Goal: Transaction & Acquisition: Purchase product/service

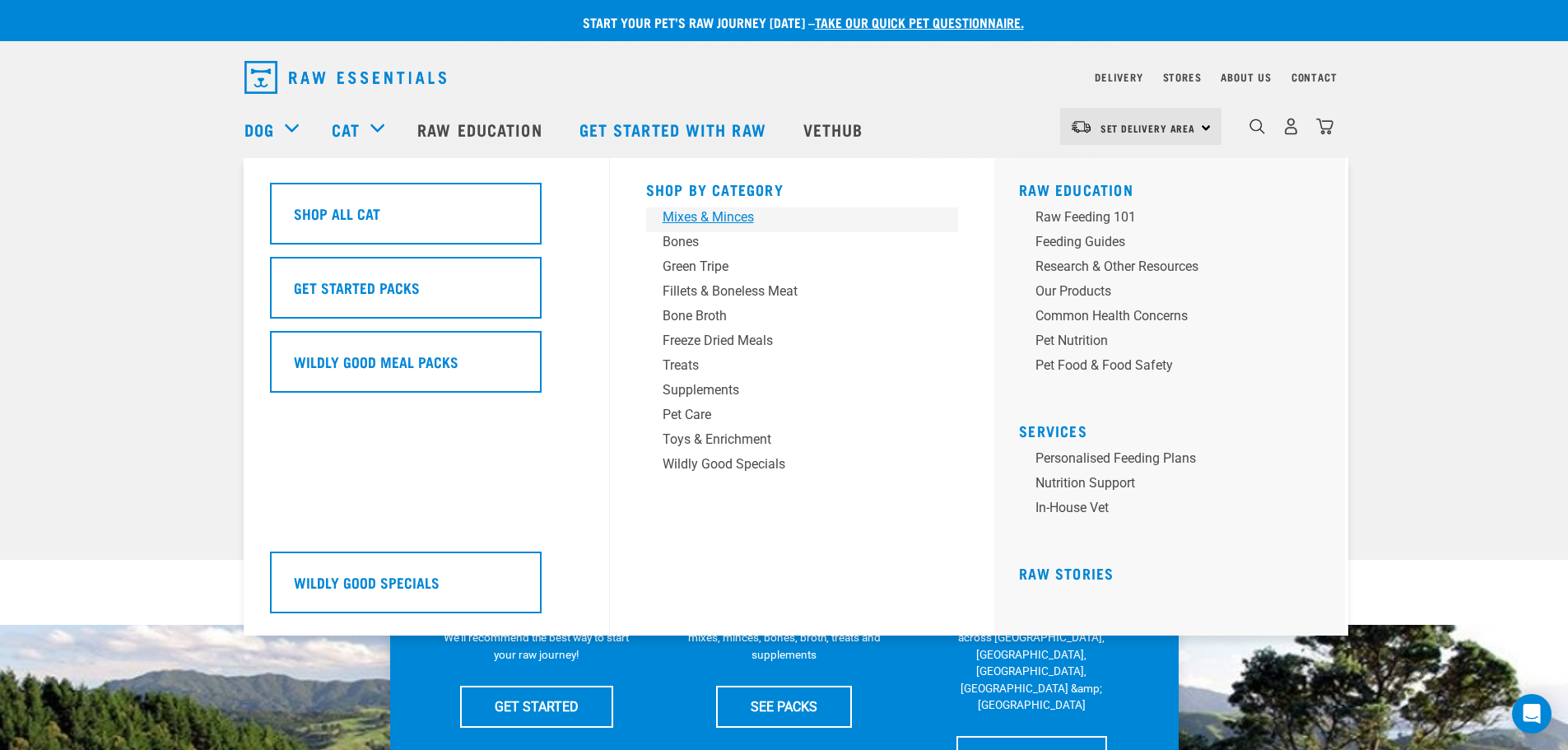
click at [751, 222] on div "Mixes & Minces" at bounding box center [791, 217] width 257 height 20
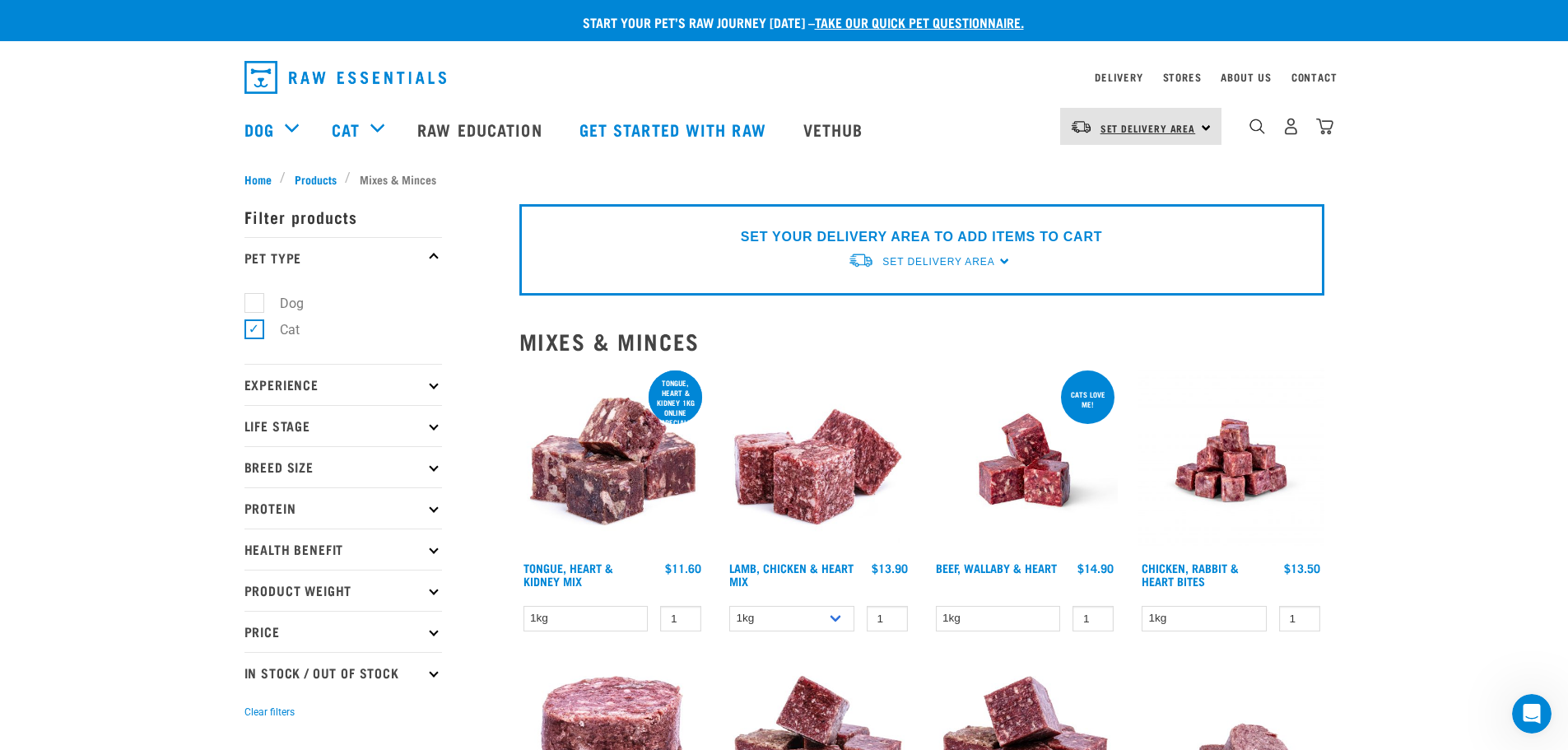
click at [1179, 131] on span "Set Delivery Area" at bounding box center [1148, 128] width 95 height 6
click at [1115, 176] on link "[GEOGRAPHIC_DATA]" at bounding box center [1138, 172] width 158 height 36
click at [966, 270] on div "Set Delivery Area" at bounding box center [939, 261] width 112 height 29
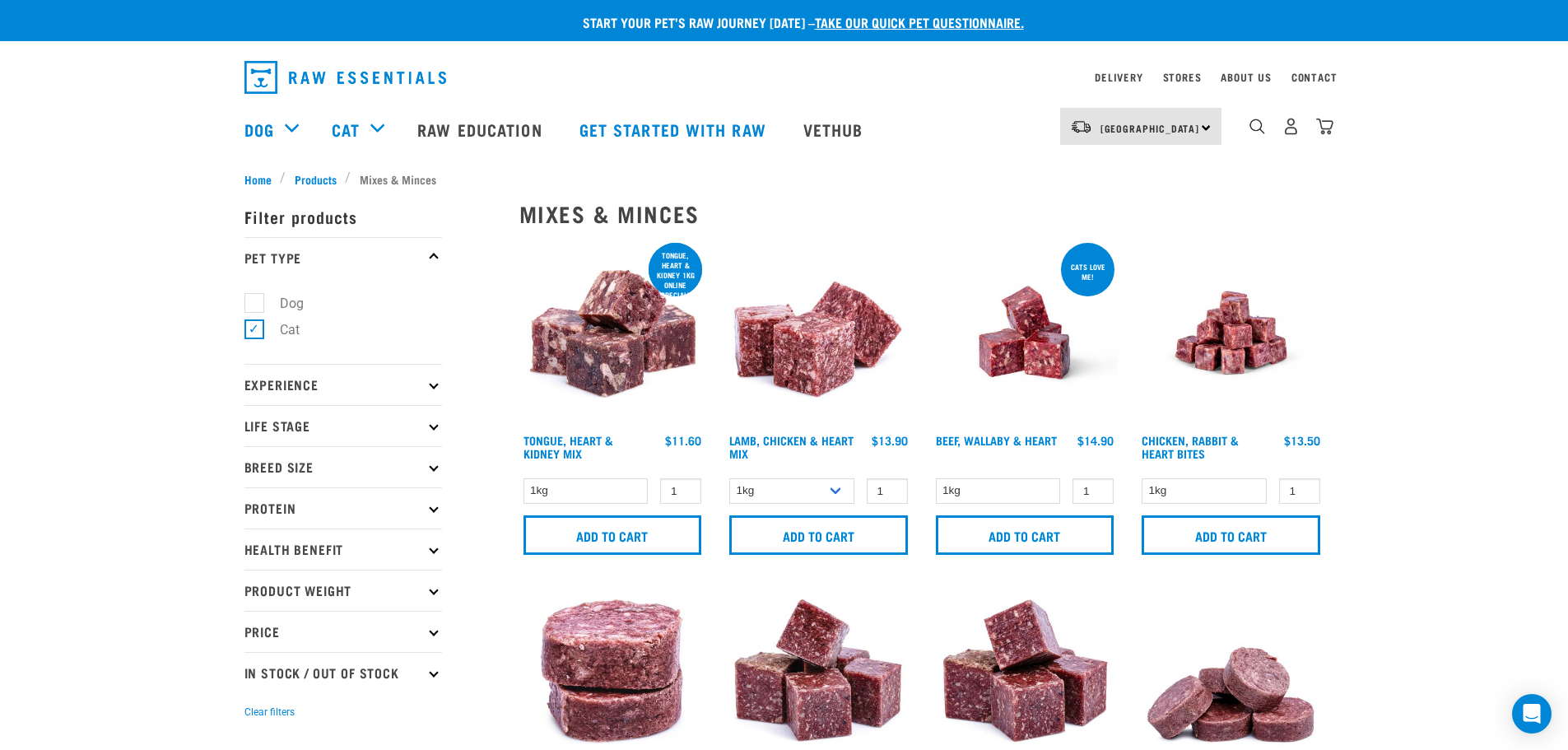
click at [839, 524] on input "Add to cart" at bounding box center [819, 534] width 179 height 39
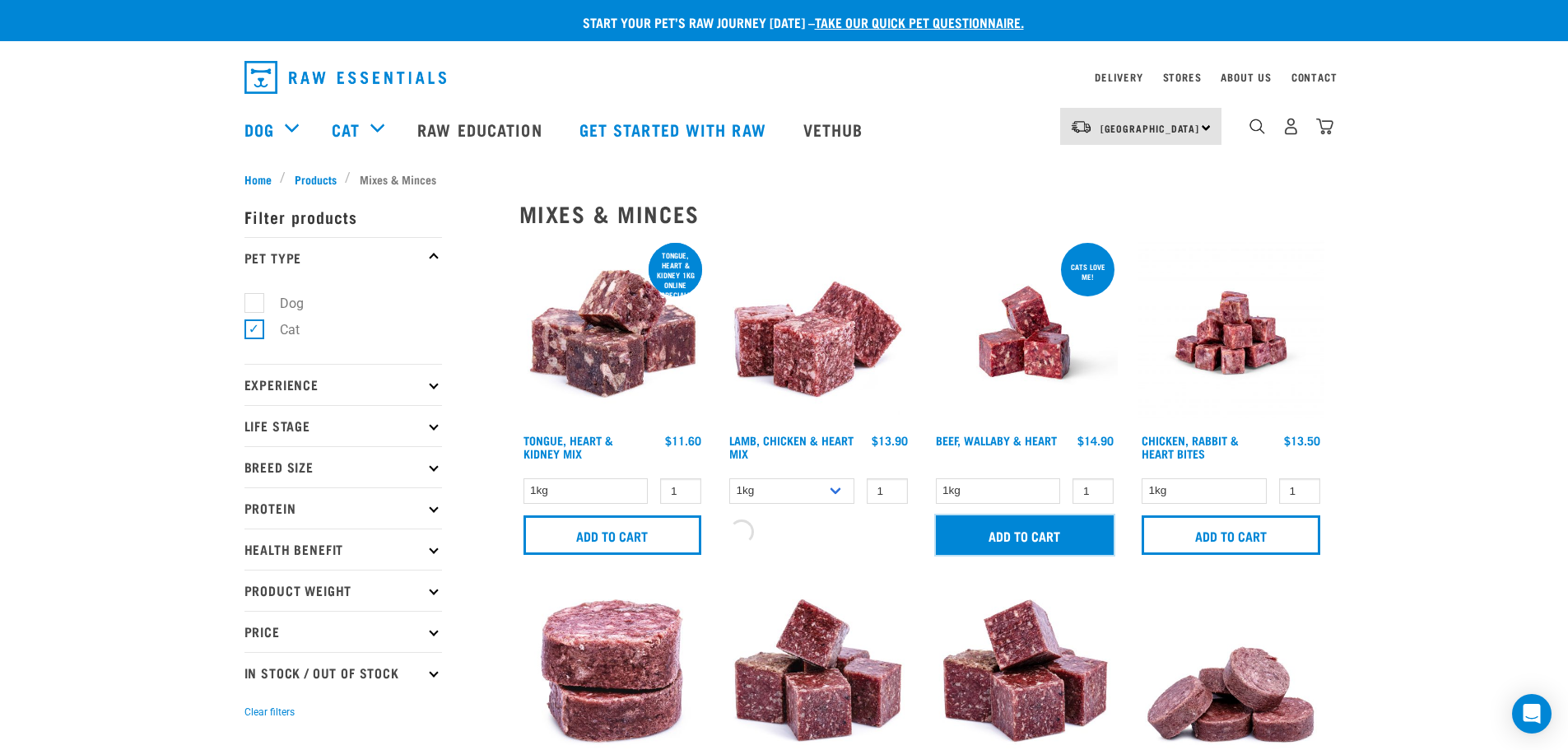
click at [1050, 516] on input "Add to cart" at bounding box center [1026, 534] width 179 height 39
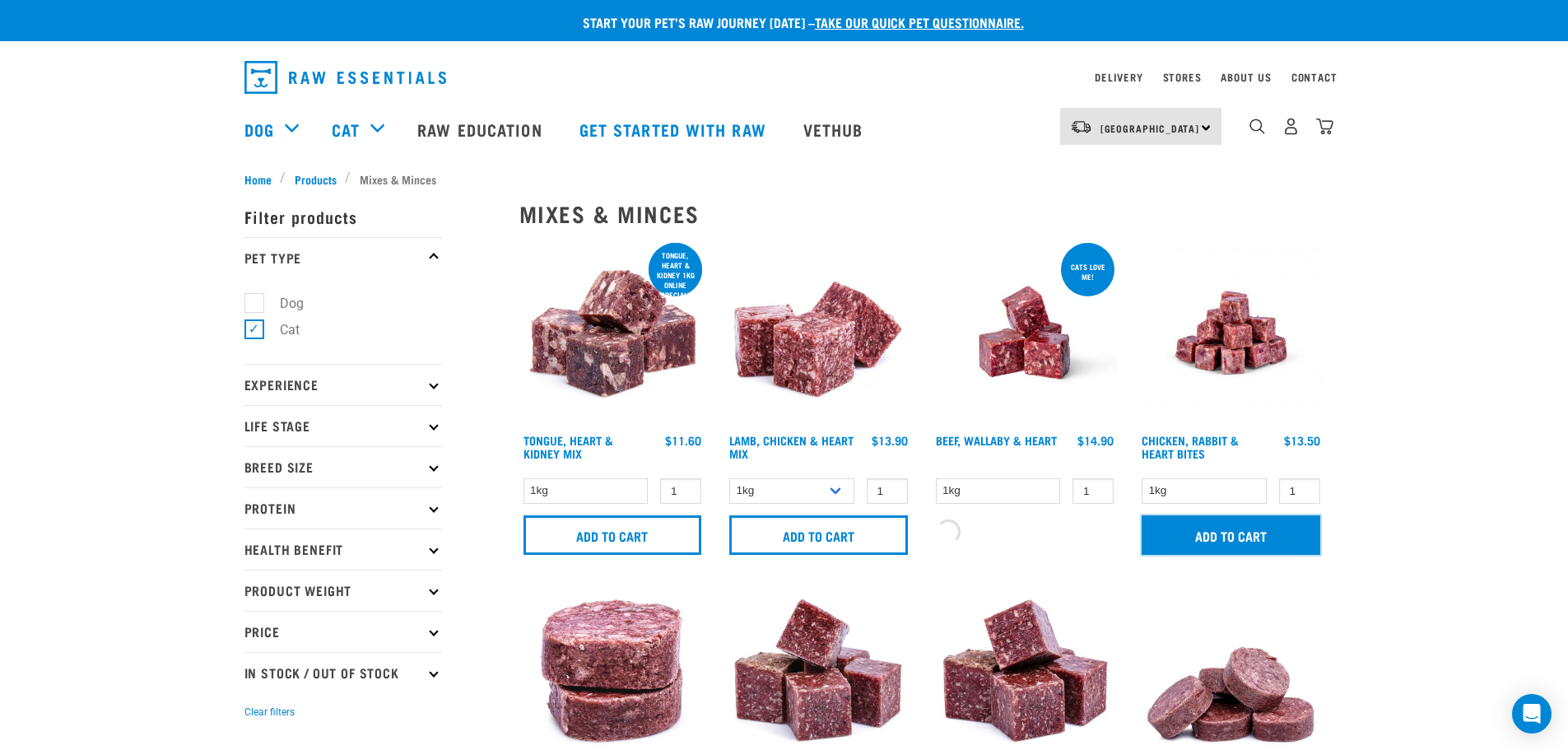
click at [1194, 538] on input "Add to cart" at bounding box center [1231, 534] width 179 height 39
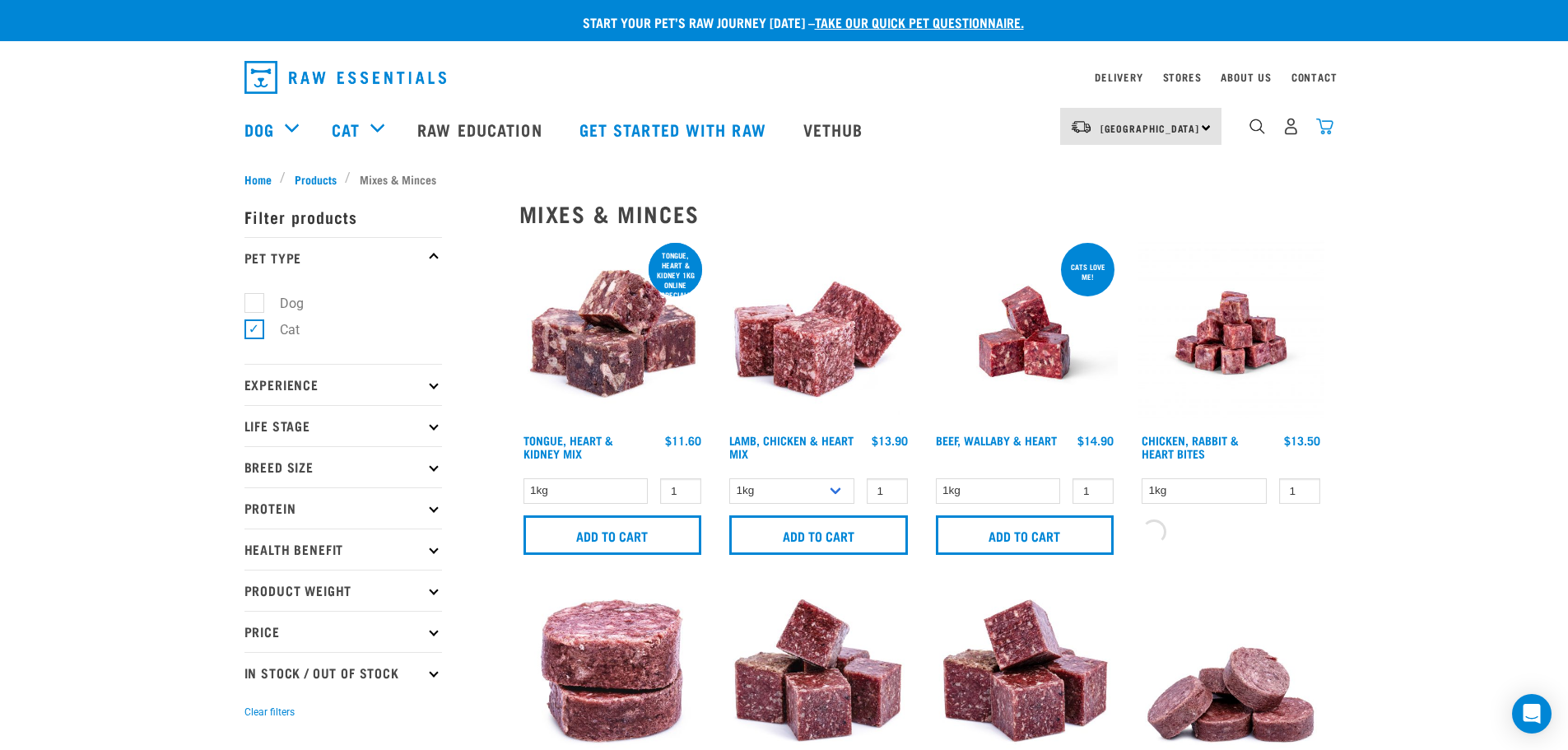
click at [1324, 133] on img "dropdown navigation" at bounding box center [1325, 126] width 18 height 18
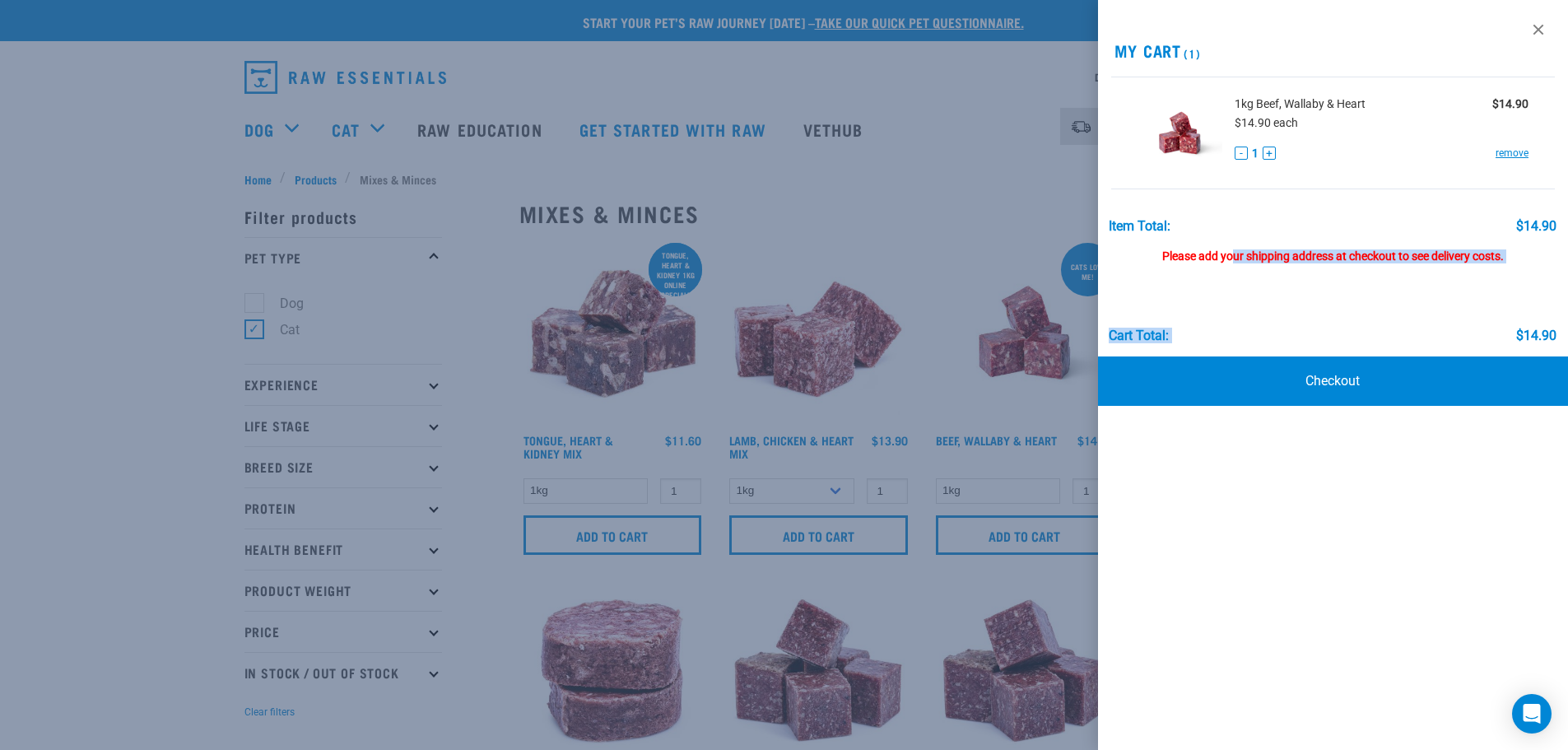
drag, startPoint x: 1158, startPoint y: 261, endPoint x: 1514, endPoint y: 268, distance: 356.1
click at [1514, 268] on div "Item Total: $14.90 Please add your shipping address at checkout to see delivery…" at bounding box center [1333, 273] width 471 height 141
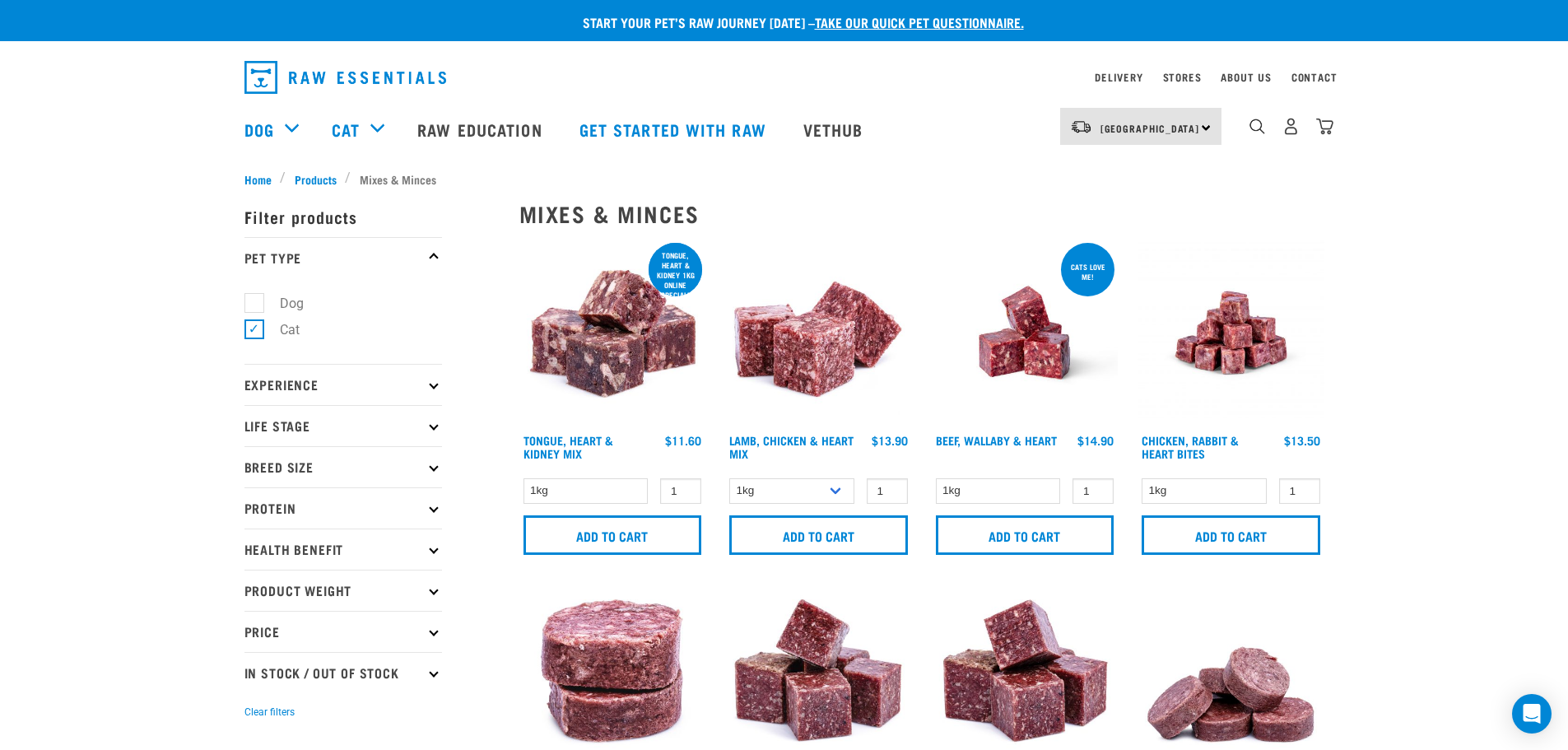
click at [1317, 134] on img "dropdown navigation" at bounding box center [1325, 126] width 18 height 18
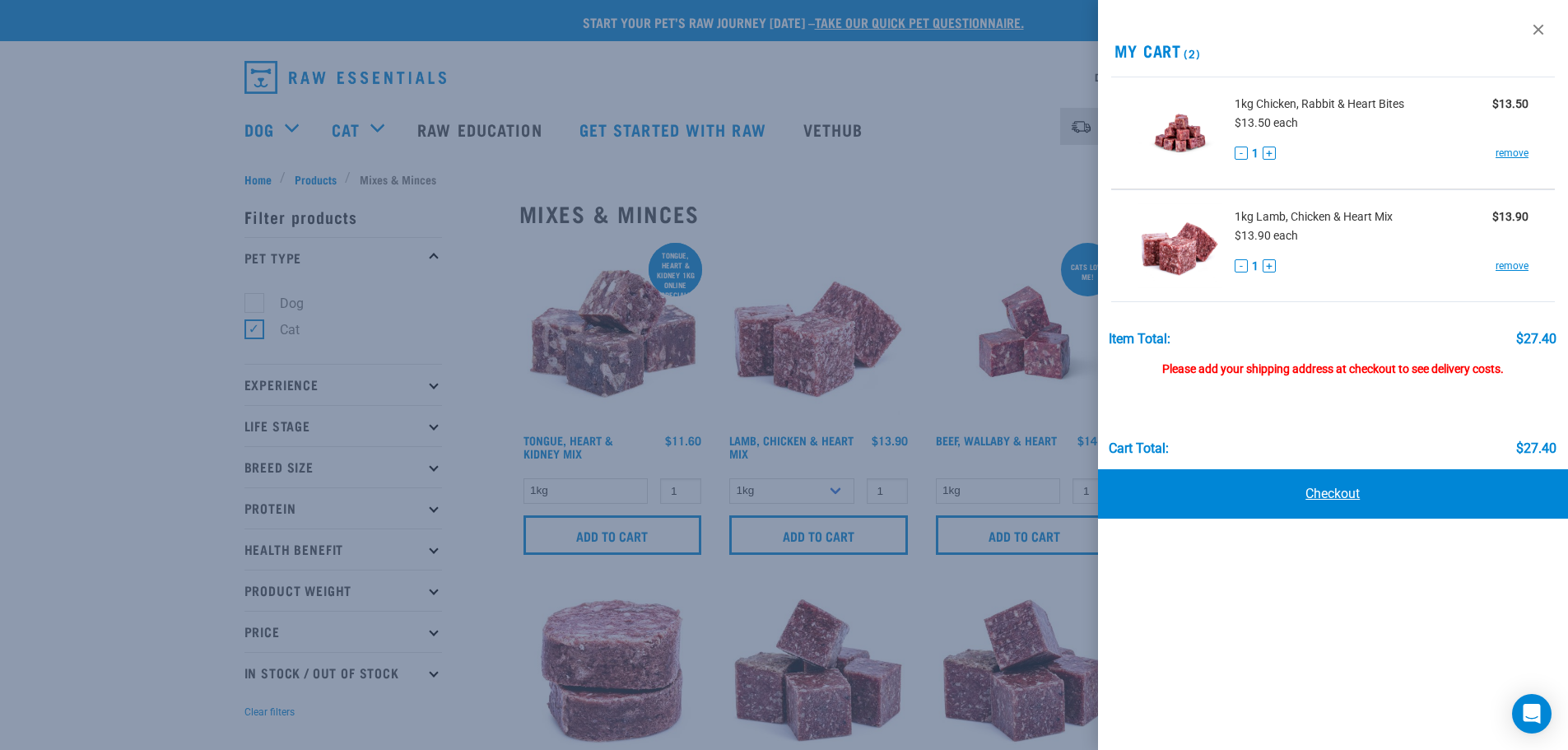
click at [1334, 490] on link "Checkout" at bounding box center [1333, 493] width 471 height 49
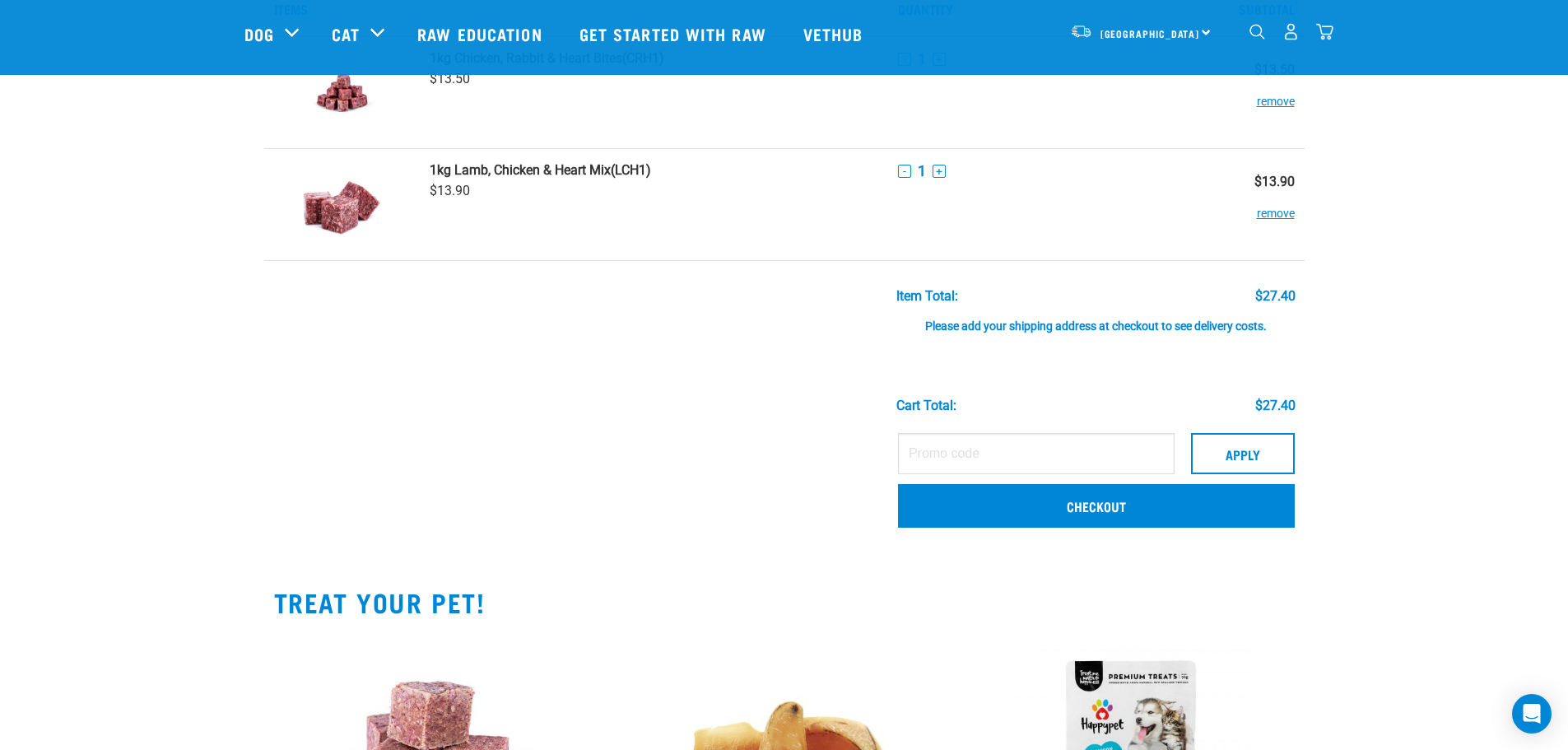
scroll to position [110, 0]
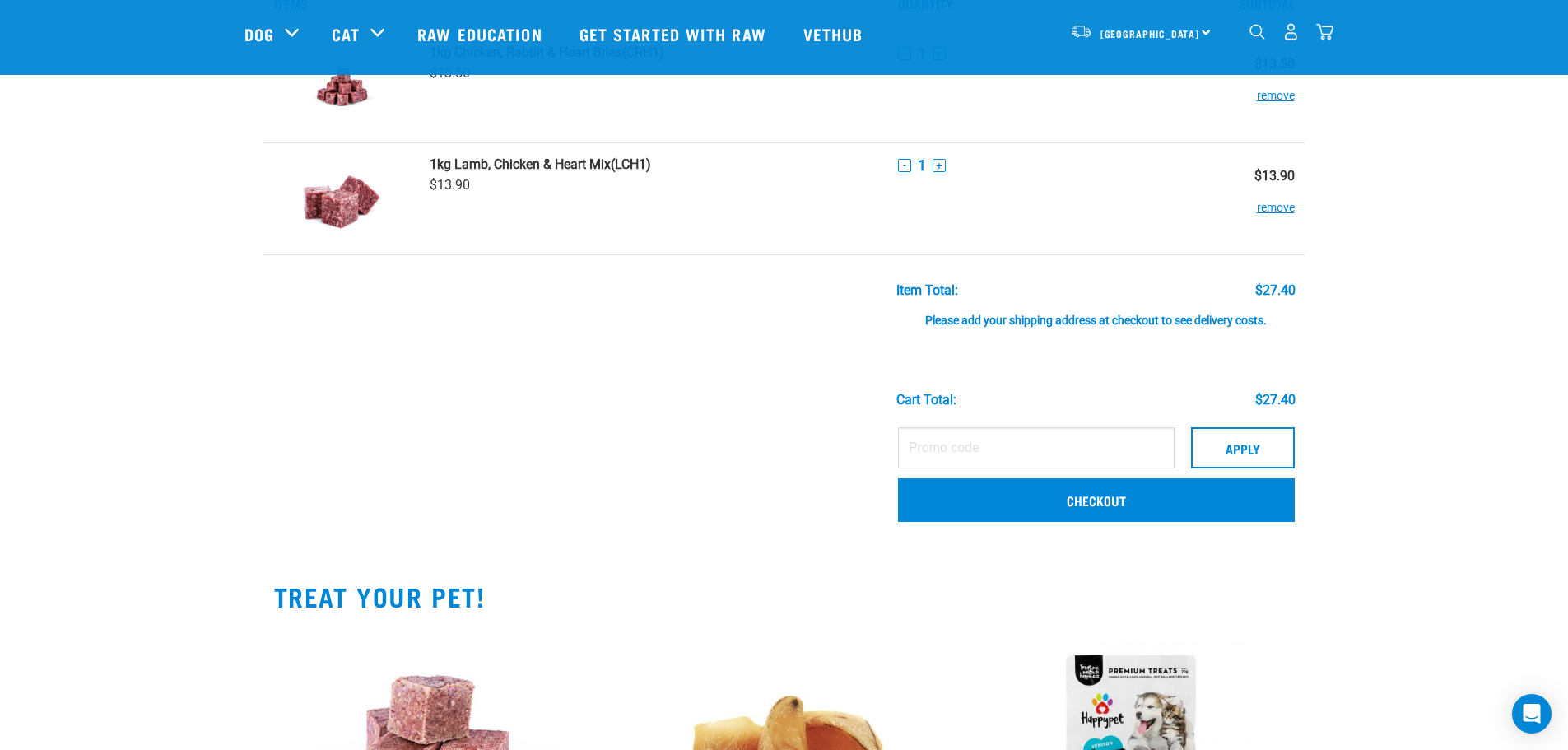
click at [1106, 524] on td "Apply Checkout" at bounding box center [1097, 477] width 416 height 116
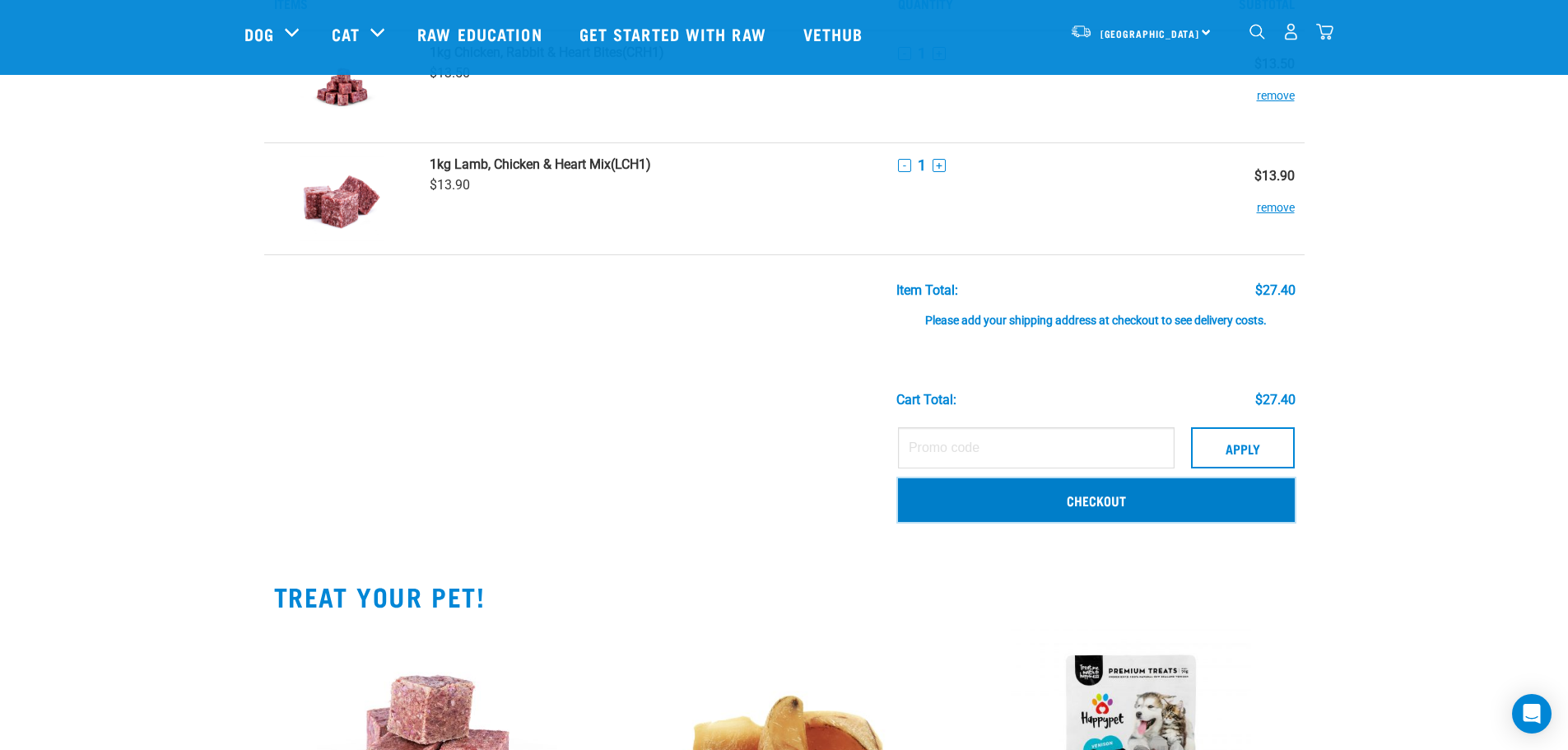
click at [1112, 514] on link "Checkout" at bounding box center [1096, 499] width 397 height 43
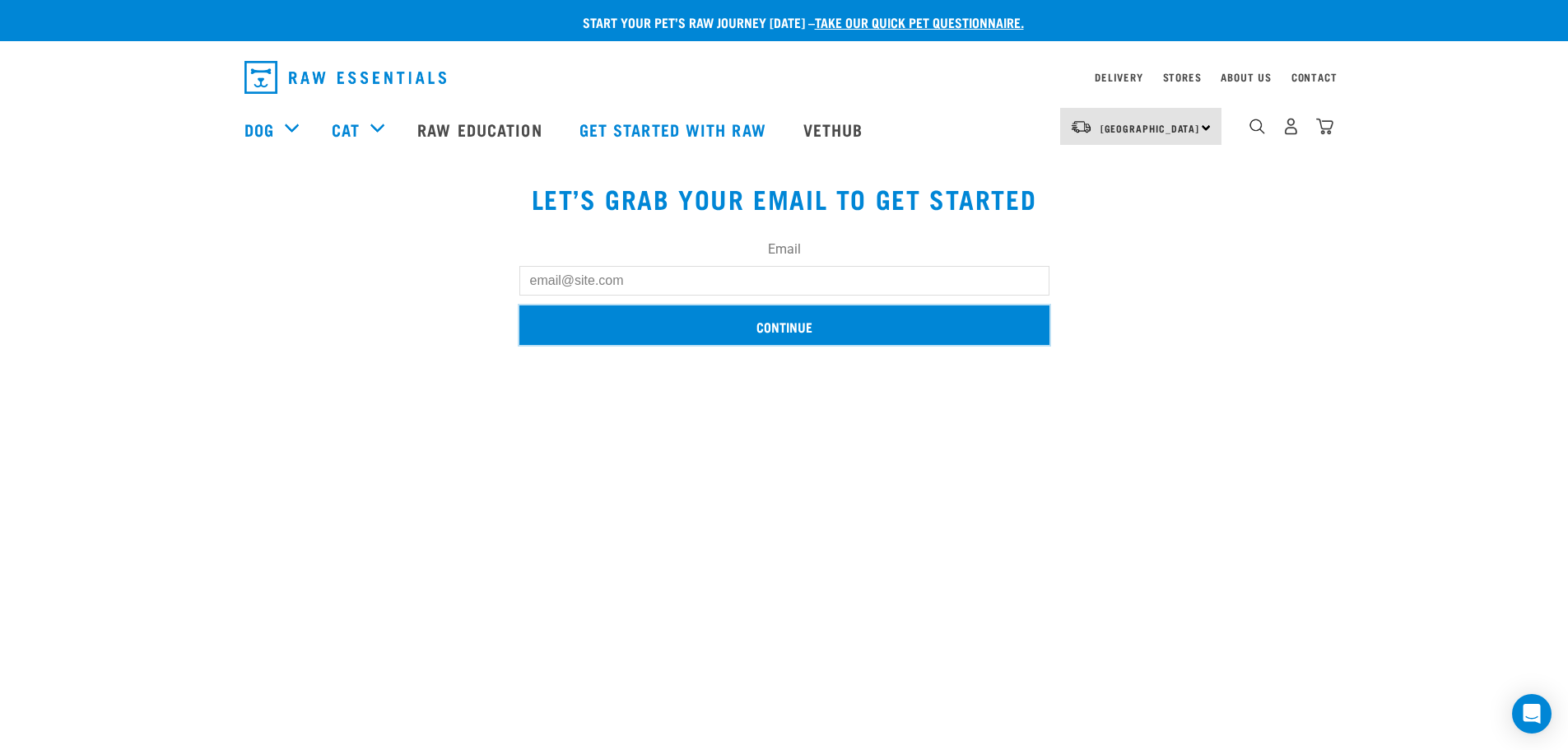
click at [804, 324] on input "Continue" at bounding box center [784, 324] width 530 height 39
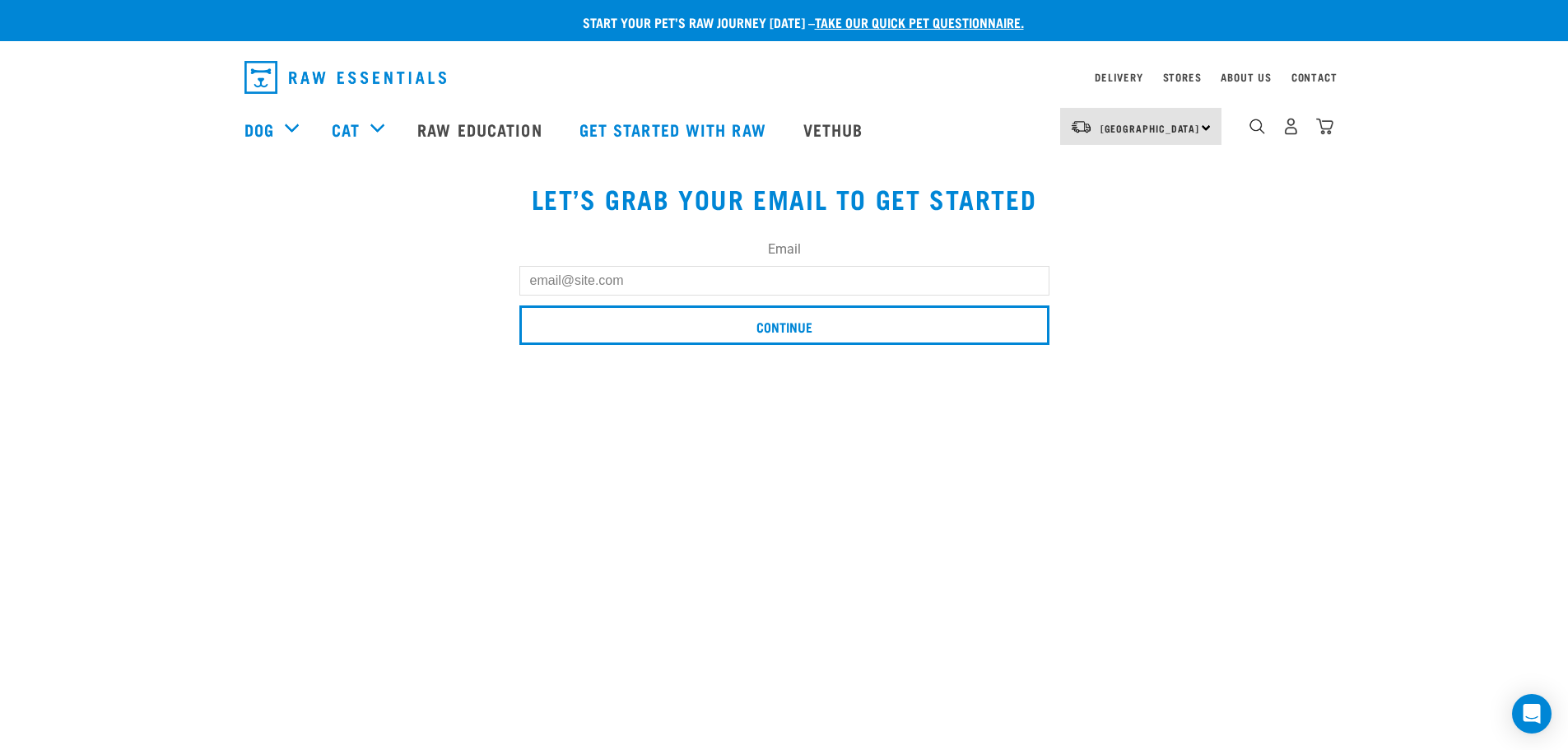
click at [820, 283] on input "Email" at bounding box center [784, 280] width 530 height 29
click at [778, 282] on input "Email" at bounding box center [784, 280] width 530 height 29
type input "[PERSON_NAME][EMAIL_ADDRESS][PERSON_NAME][DOMAIN_NAME]"
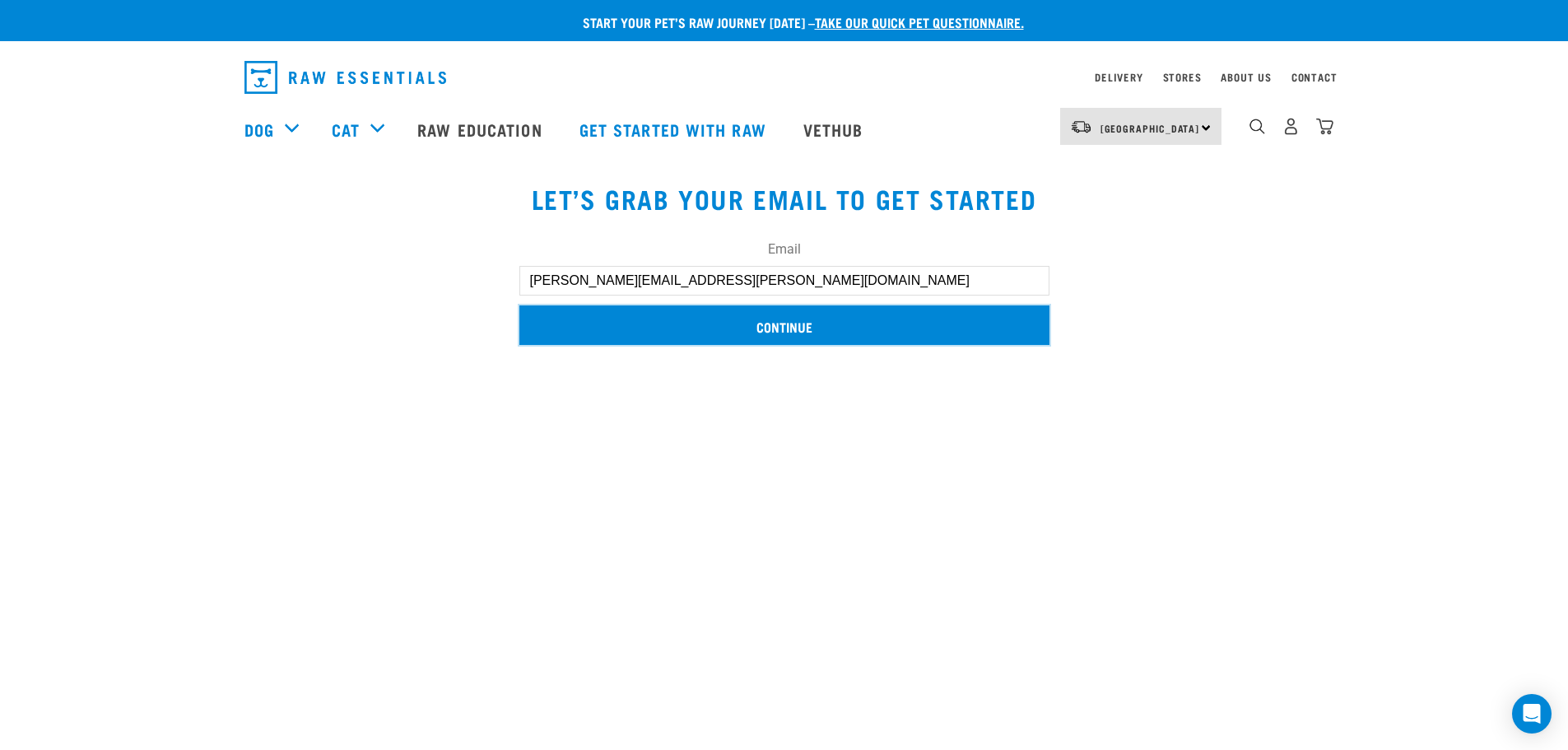
click at [781, 327] on input "Continue" at bounding box center [784, 324] width 530 height 39
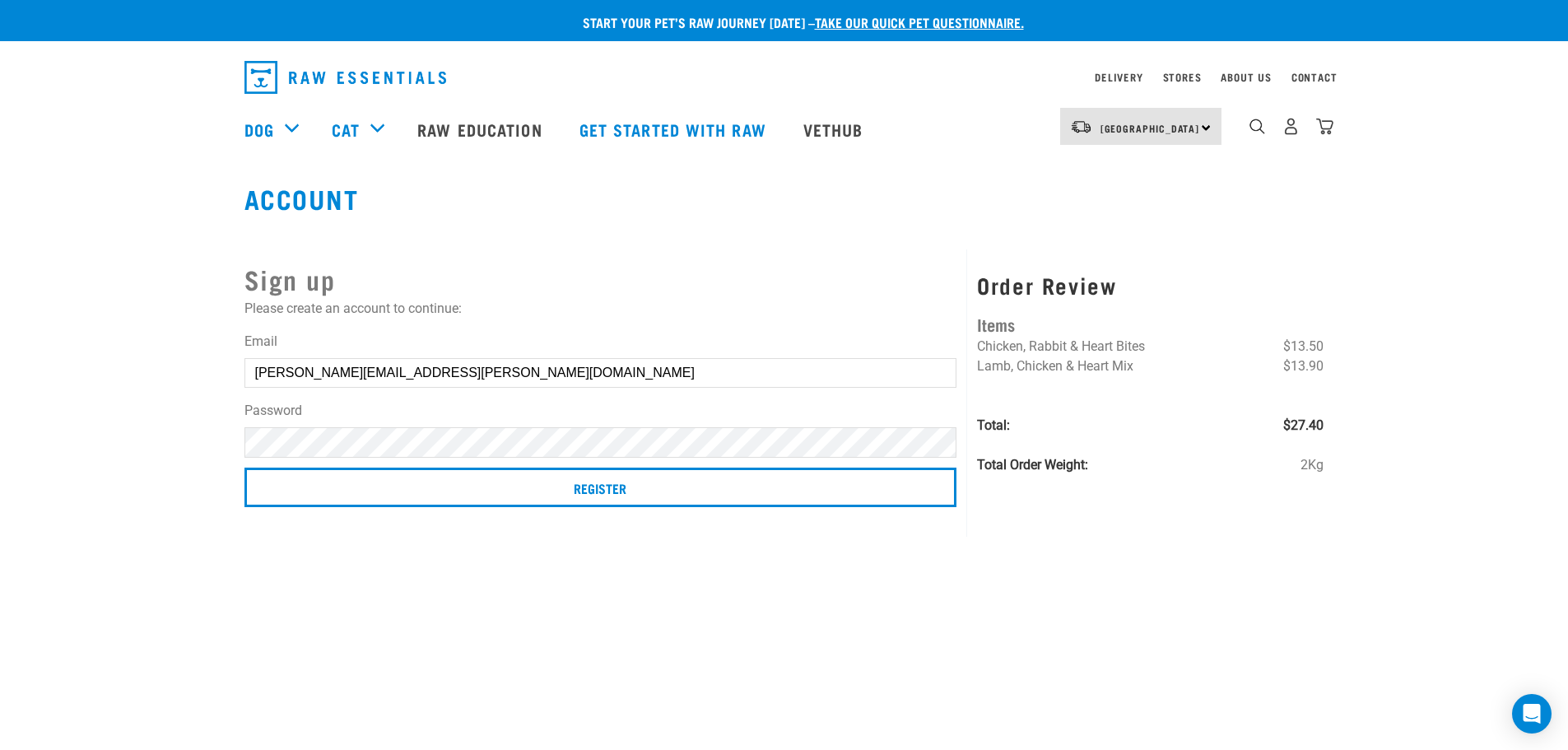
click at [1256, 508] on div "Order Review Items Chicken, Rabbit & Heart Bites $13.50 Lamb, Chicken & Heart M…" at bounding box center [1150, 393] width 366 height 288
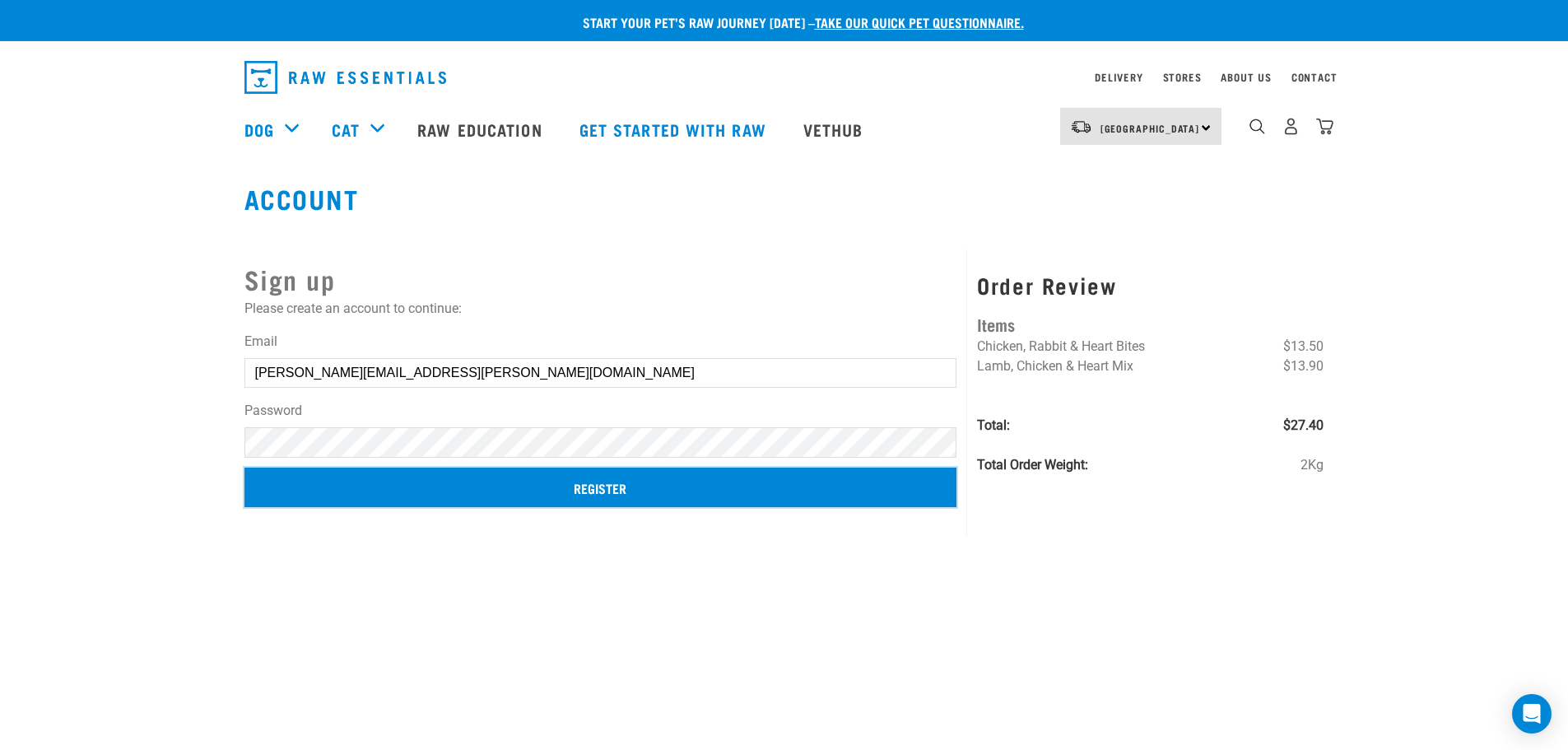
click at [858, 497] on input "Register" at bounding box center [600, 487] width 713 height 39
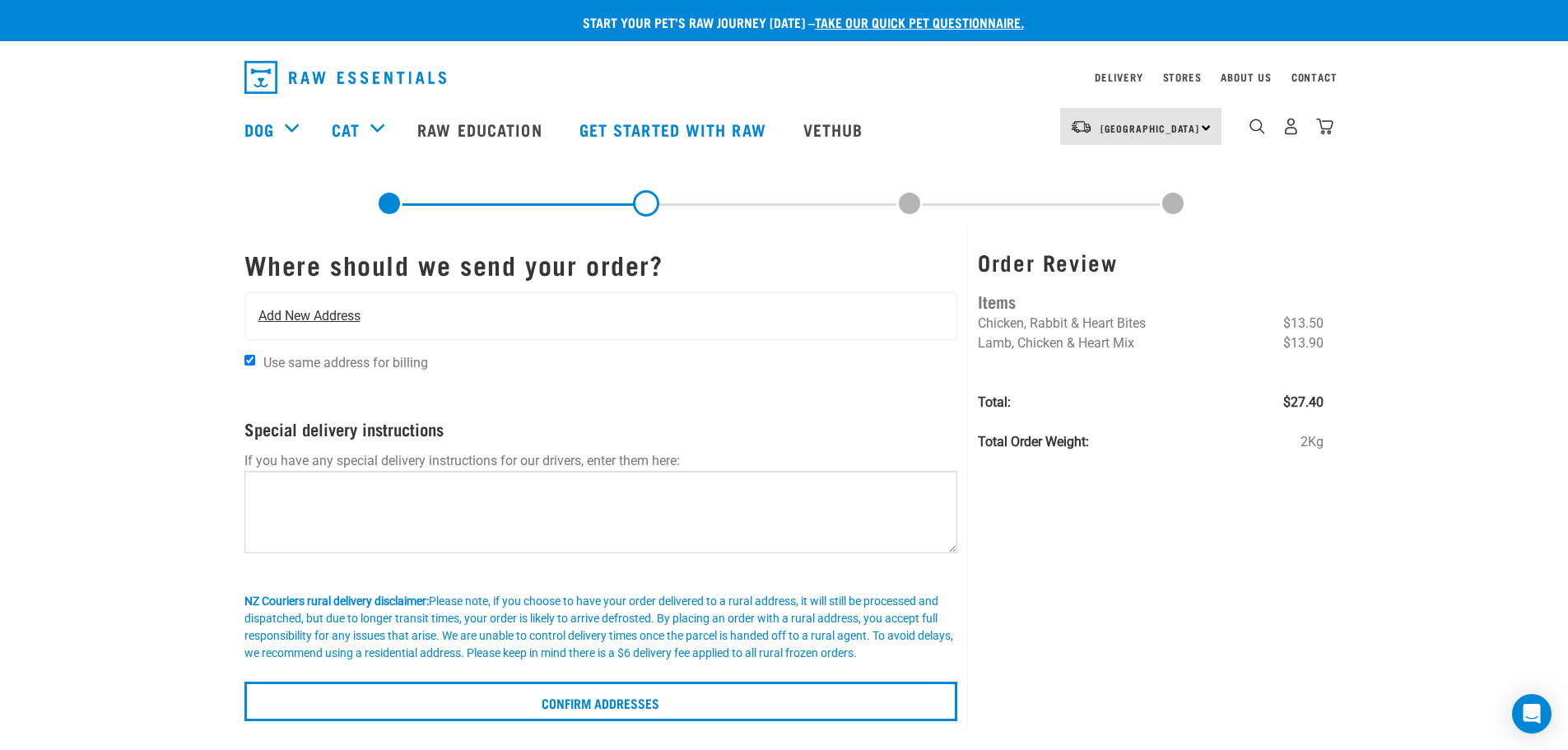
click at [883, 312] on div "Add New Address" at bounding box center [601, 316] width 712 height 46
click at [284, 317] on span "Add New Address" at bounding box center [309, 316] width 102 height 20
click at [272, 320] on span "Add New Address" at bounding box center [309, 316] width 102 height 20
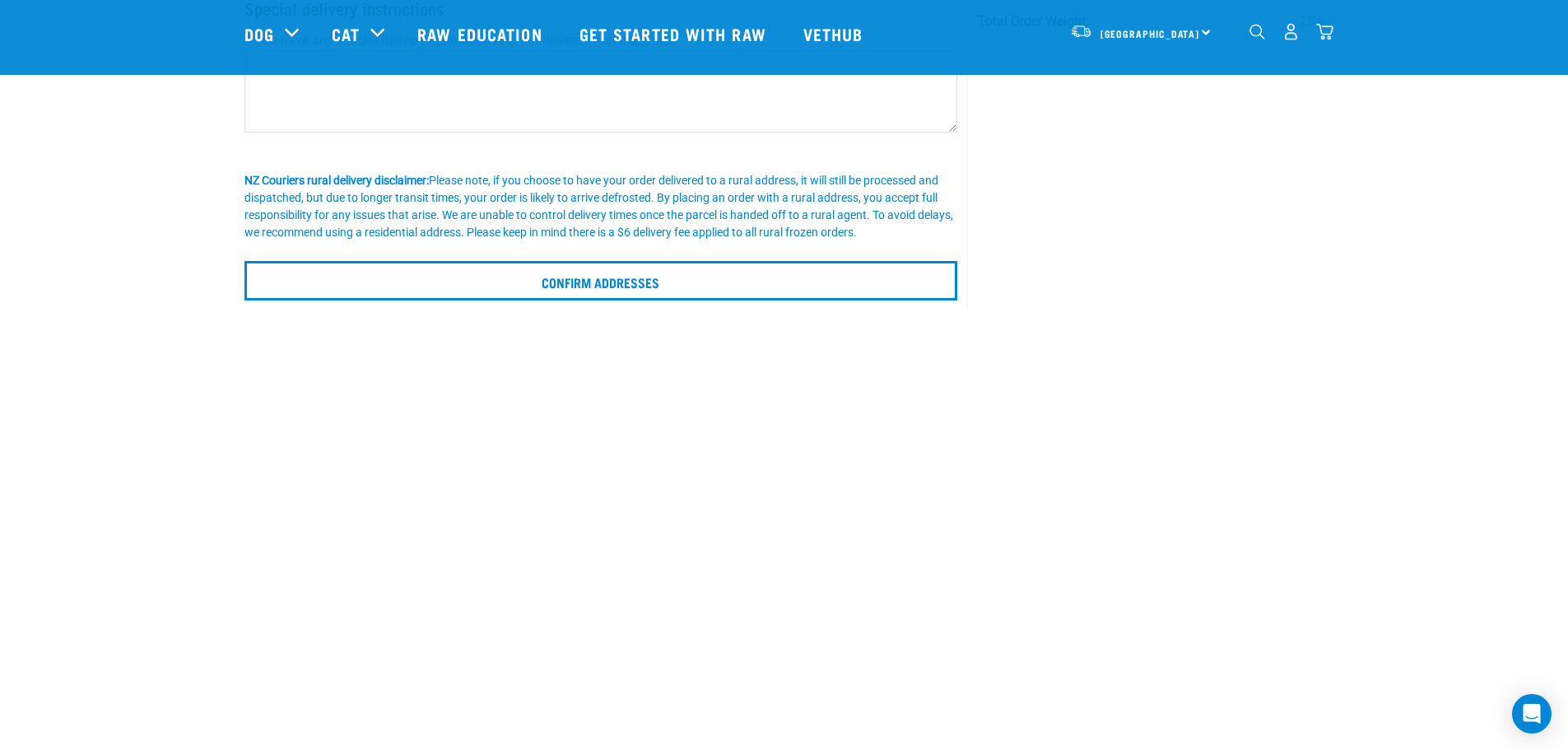
scroll to position [220, 0]
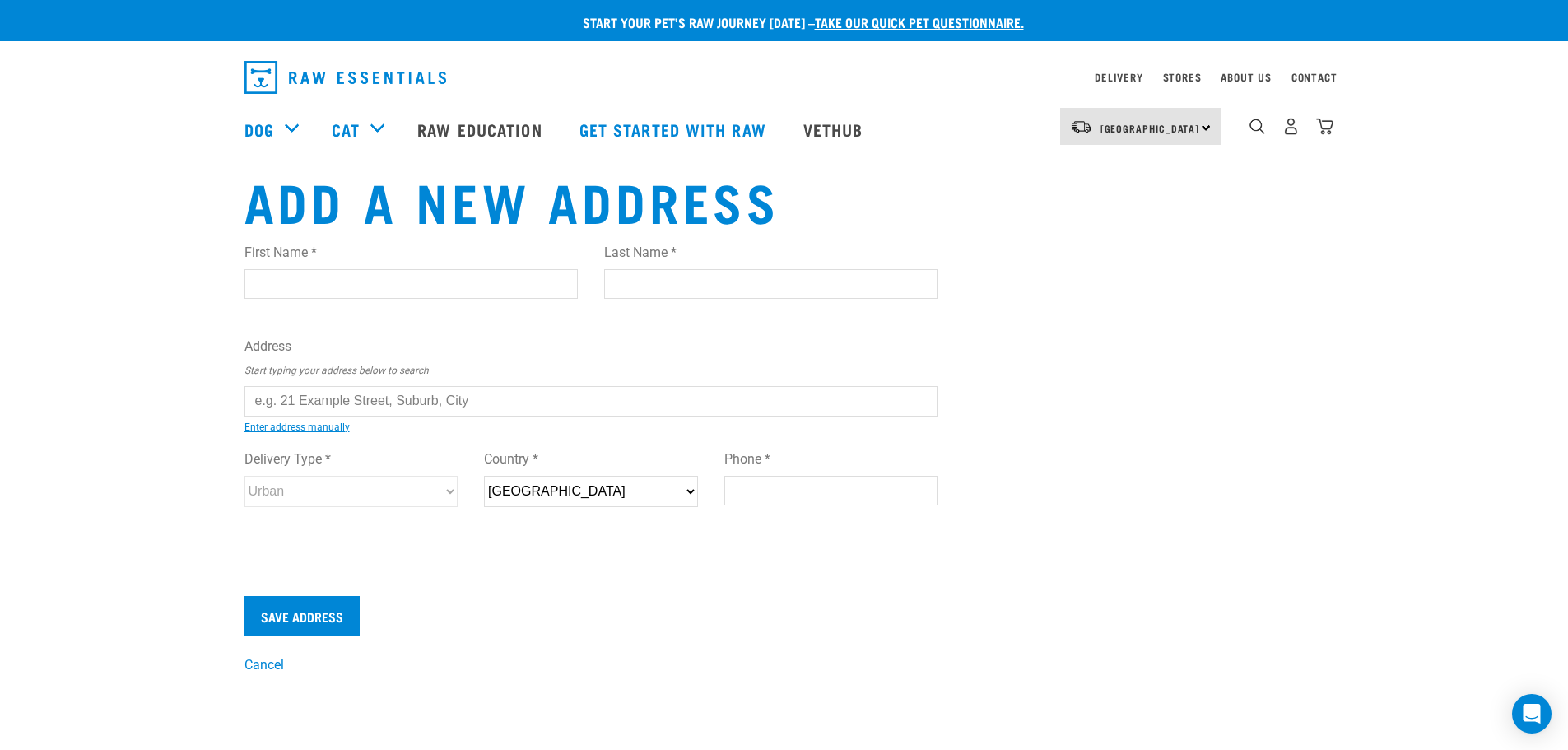
click at [447, 288] on input "First Name *" at bounding box center [410, 283] width 333 height 29
type input "Jonathan"
click at [667, 278] on input "Last Name *" at bounding box center [771, 283] width 333 height 29
type input "Nasrun"
click at [262, 413] on li "6C Jack Conway Avenue , Manukau, Auckland 2104" at bounding box center [262, 413] width 0 height 0
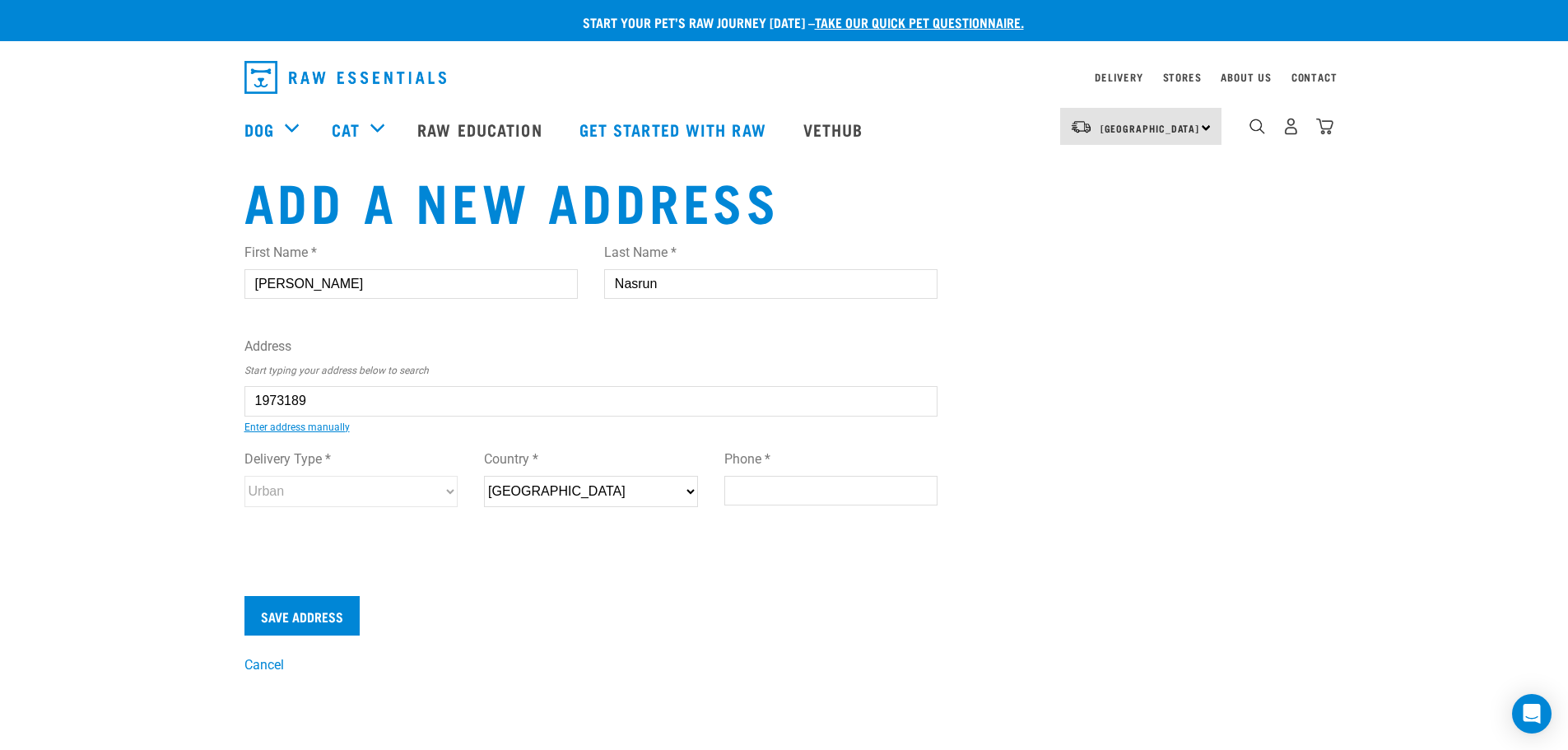
type input "6C Jack Conway Avenue, Manukau, Auckland 2104"
type input "[STREET_ADDRESS][PERSON_NAME]"
type input "Manukau"
type input "Auckland"
select select "AUK"
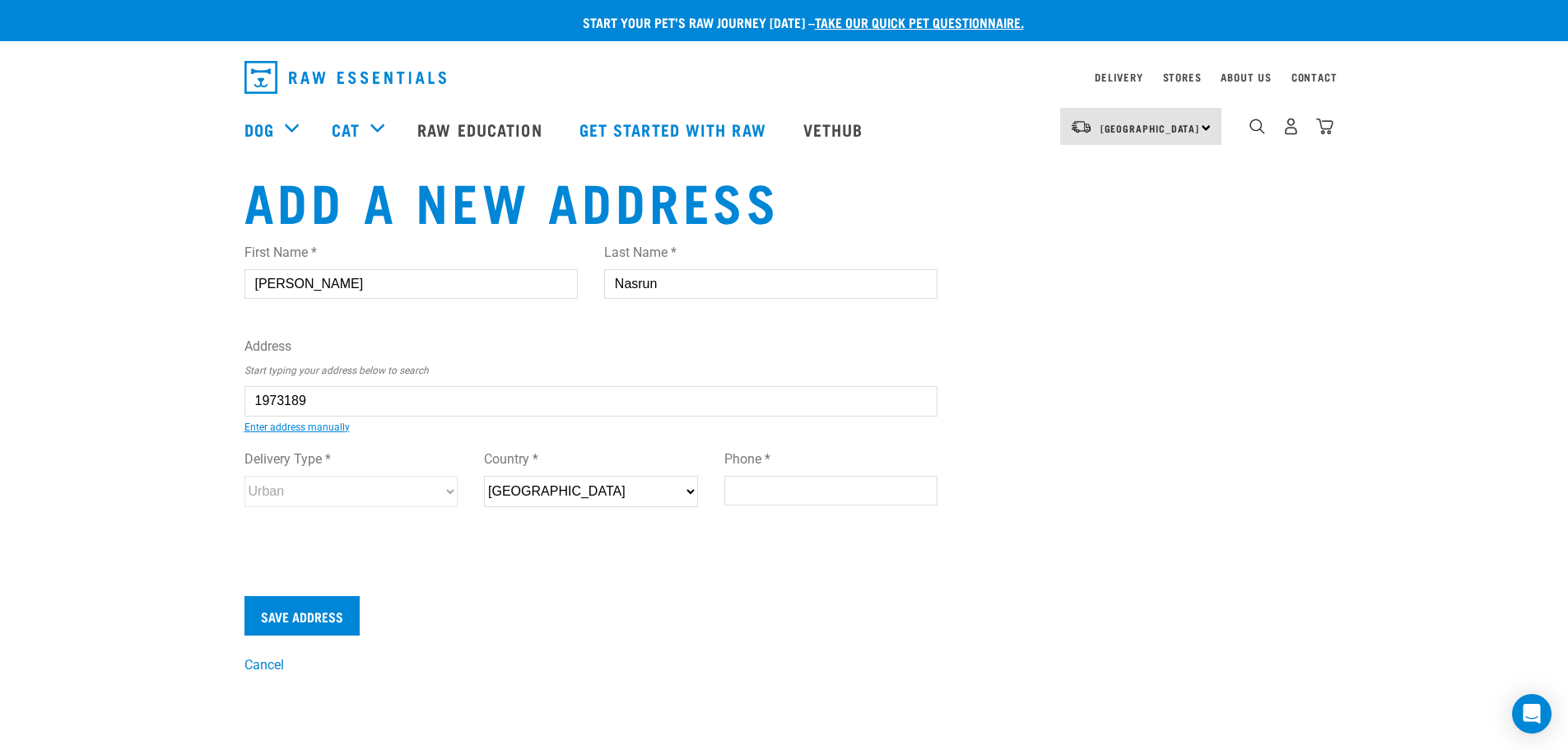
type input "2104"
select select "Urban"
type input "6C Jack Conway Avenue, Manukau, Auckland 2104"
click at [864, 497] on input "Phone *" at bounding box center [832, 490] width 214 height 29
type input "0211530710"
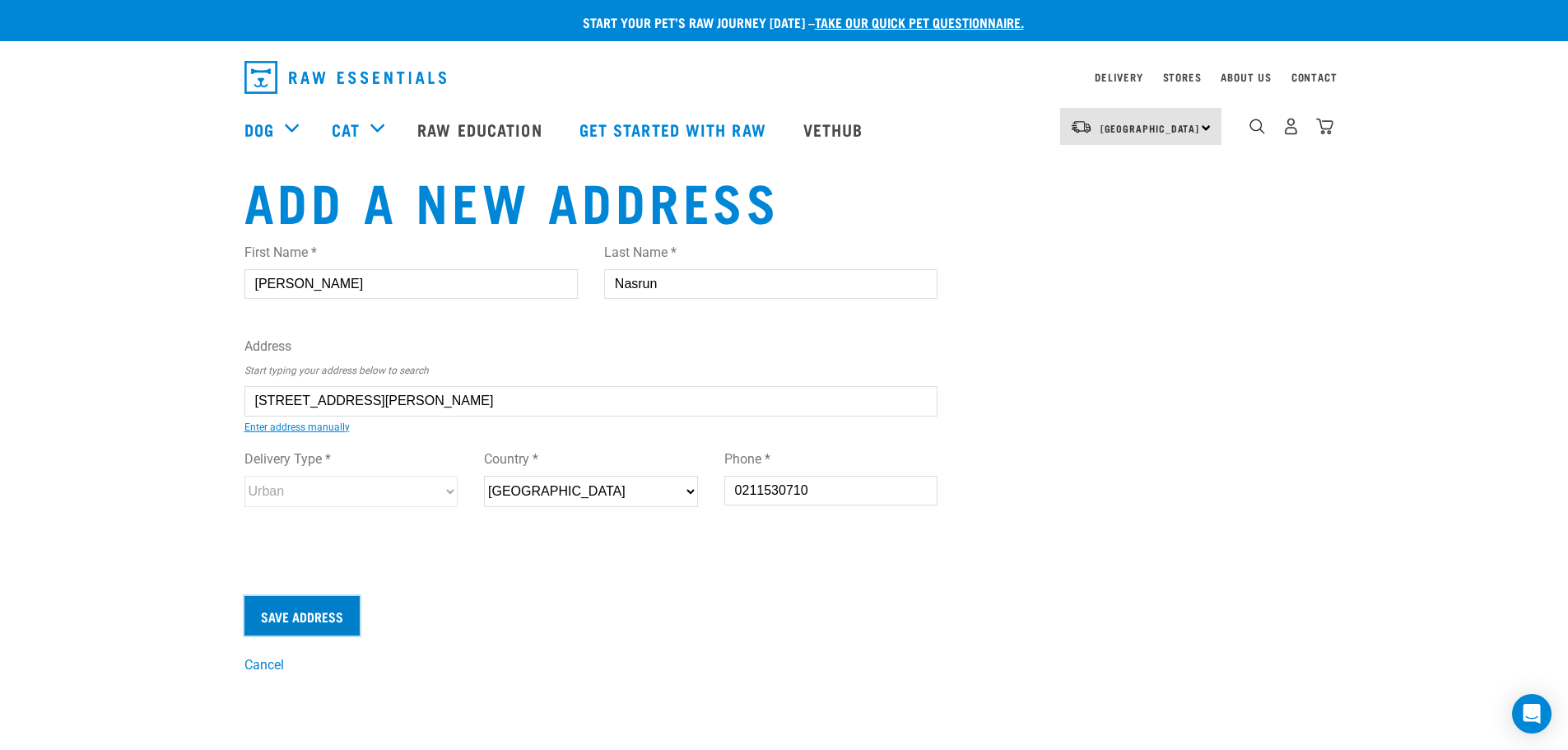
click at [291, 619] on input "Save Address" at bounding box center [302, 615] width 115 height 39
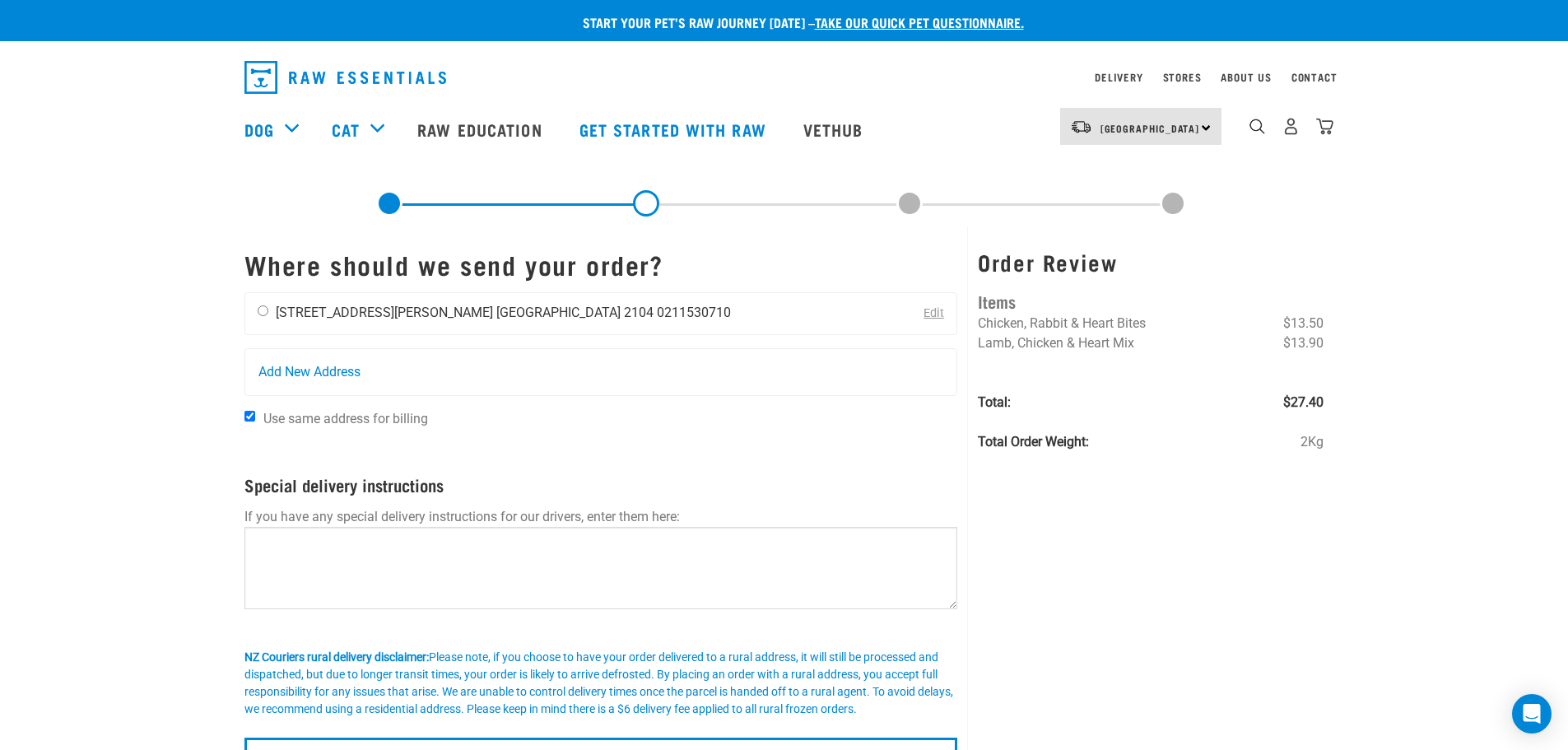
click at [496, 310] on li "[GEOGRAPHIC_DATA] 2104" at bounding box center [575, 312] width 157 height 16
click at [266, 308] on input "radio" at bounding box center [262, 310] width 11 height 11
radio input "true"
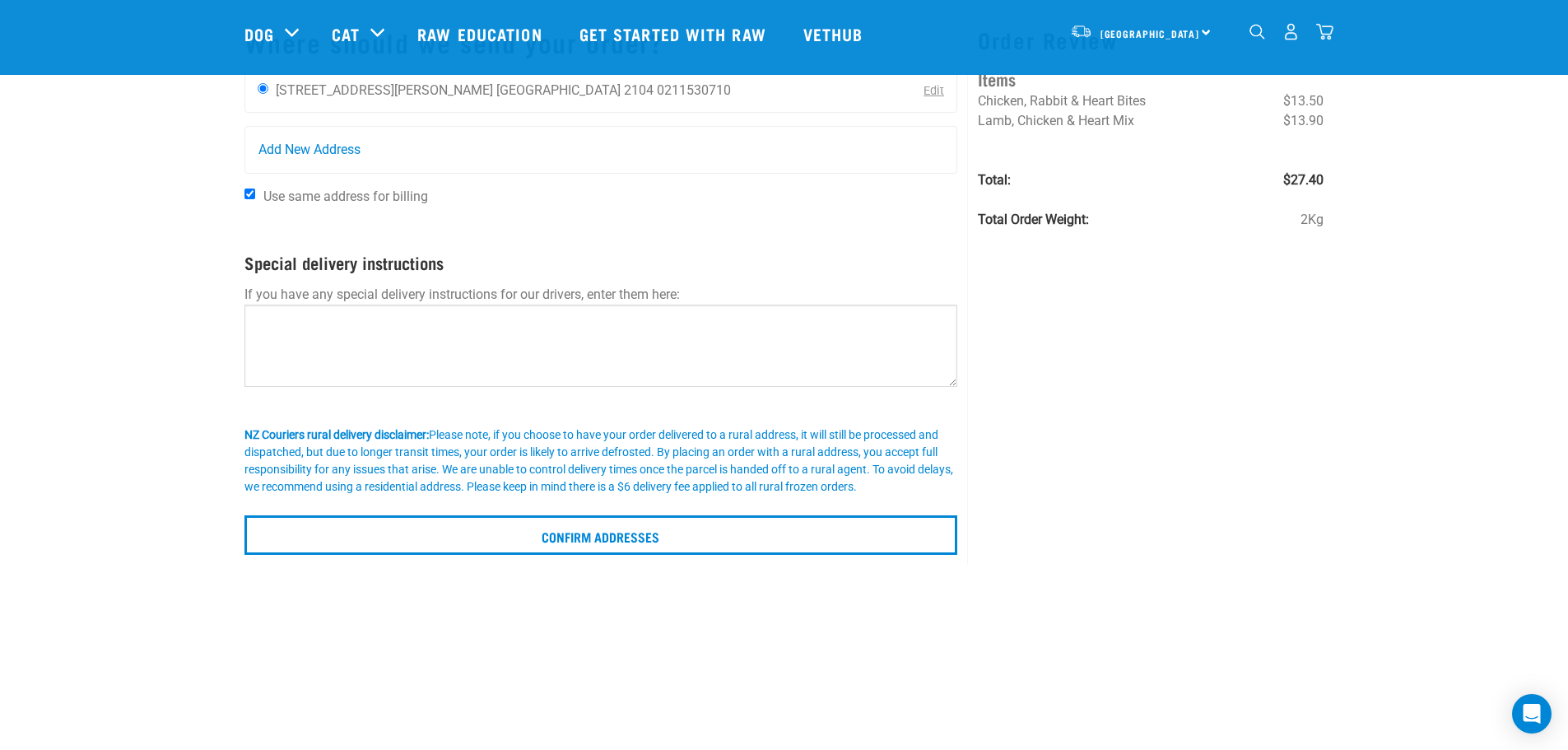
scroll to position [110, 0]
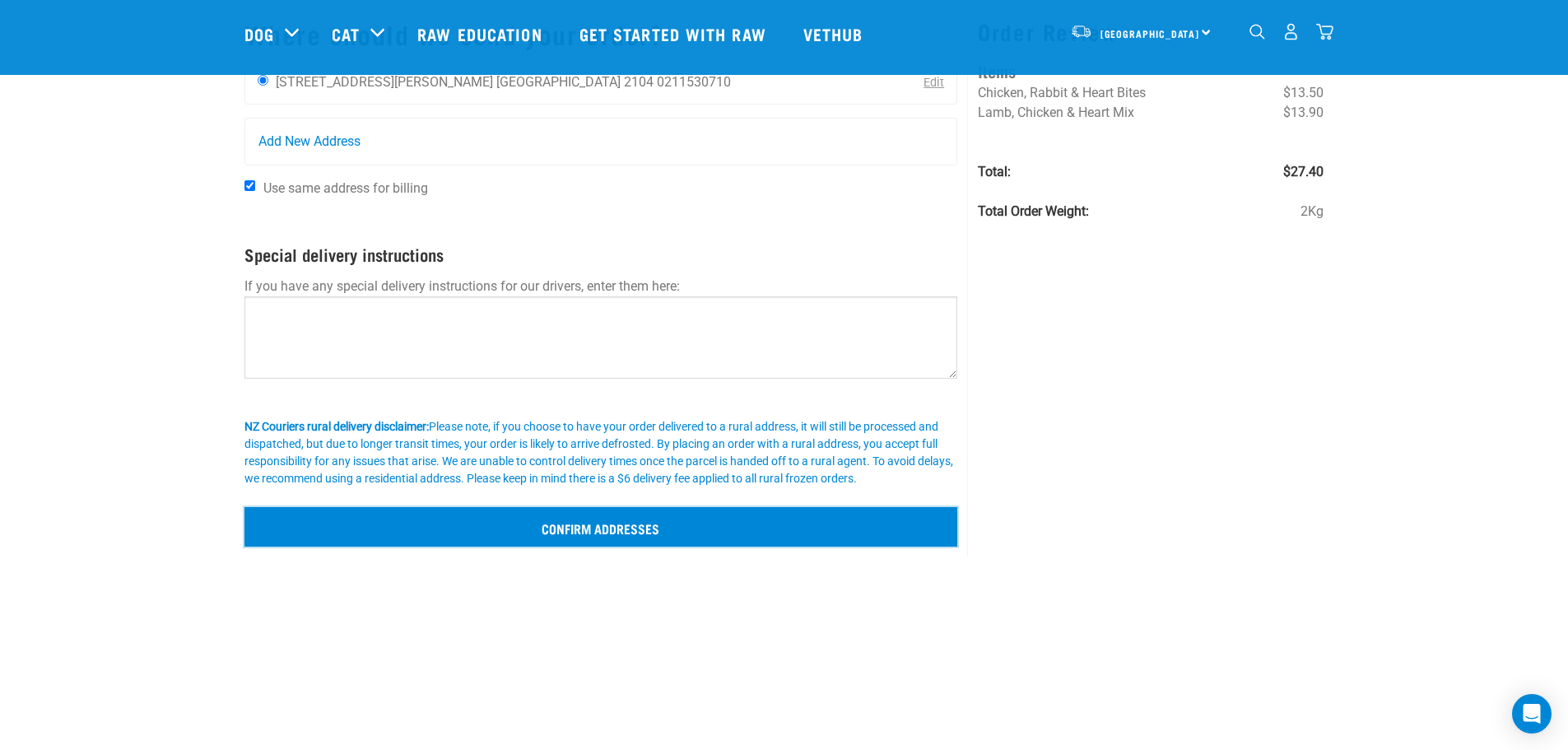
click at [645, 540] on input "Confirm addresses" at bounding box center [601, 527] width 714 height 39
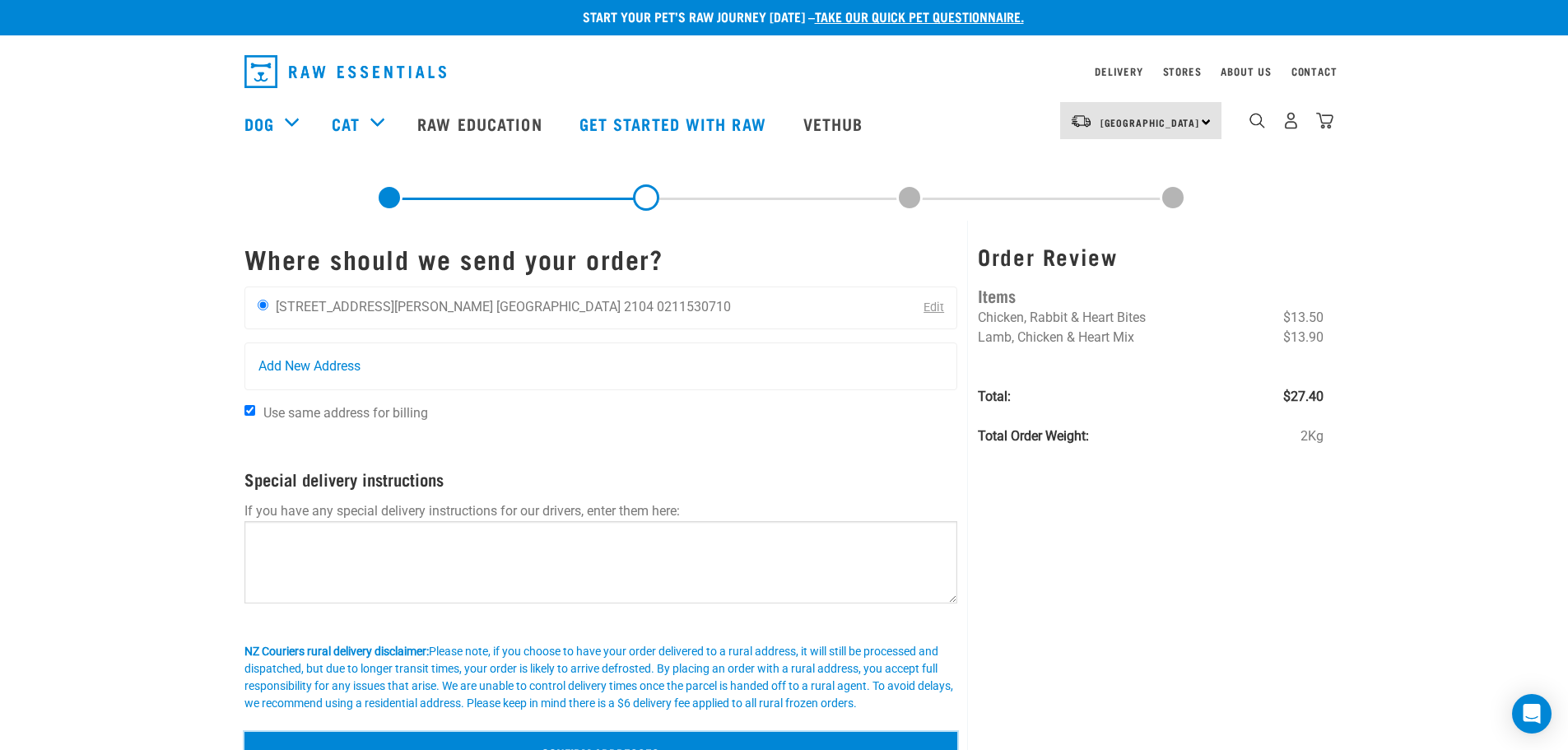
scroll to position [0, 0]
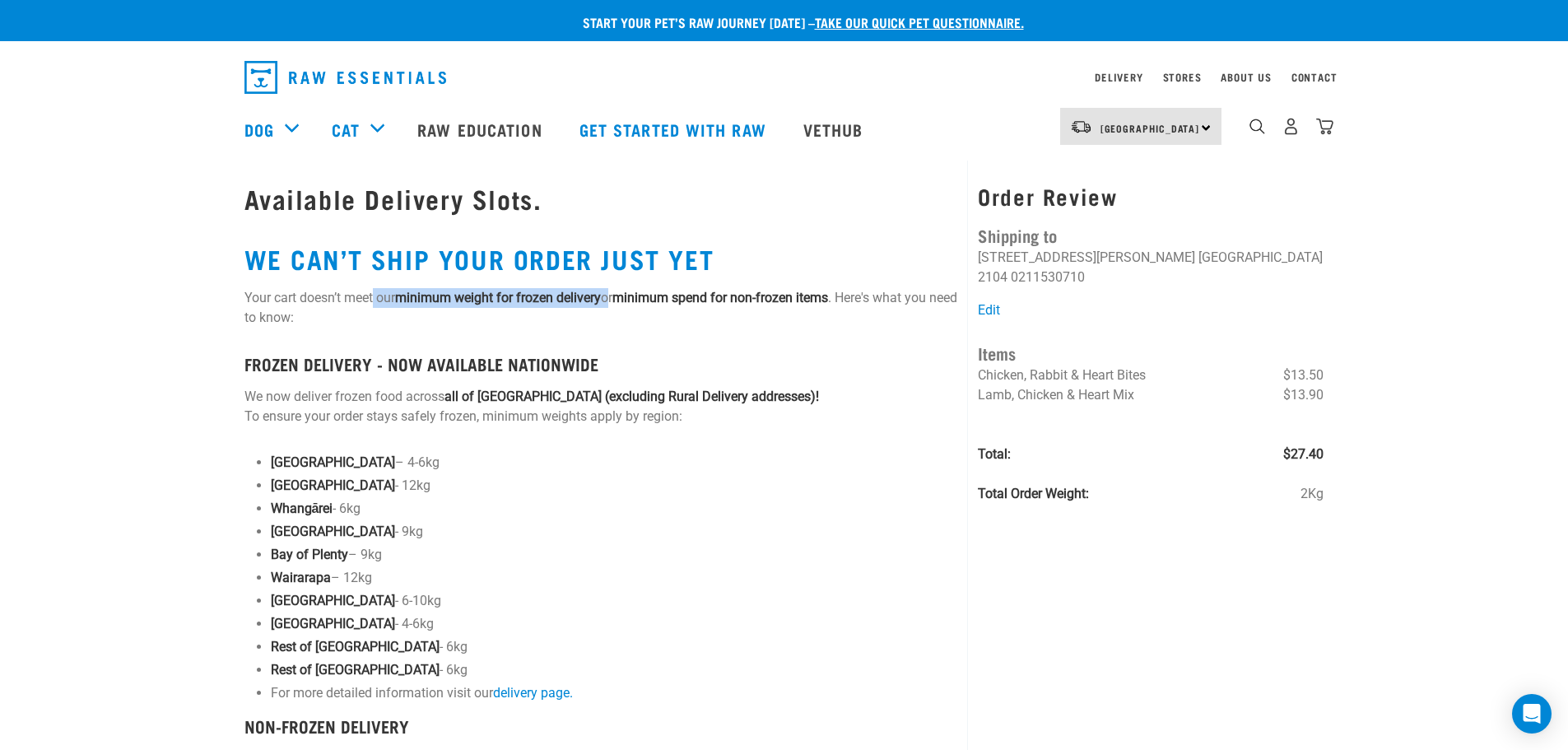
drag, startPoint x: 466, startPoint y: 289, endPoint x: 615, endPoint y: 298, distance: 149.3
click at [615, 298] on div "Available Delivery Slots. WE CAN’T SHIP YOUR ORDER JUST YET Your cart doesn’t m…" at bounding box center [601, 569] width 733 height 816
click at [624, 303] on p "Your cart doesn’t meet our minimum weight for frozen delivery or minimum spend …" at bounding box center [601, 308] width 714 height 39
click at [1164, 536] on div "Order Review Shipping to Jonathan Nasrun 6C Jack Conway Avenue Auckland 2104 02…" at bounding box center [1150, 579] width 366 height 836
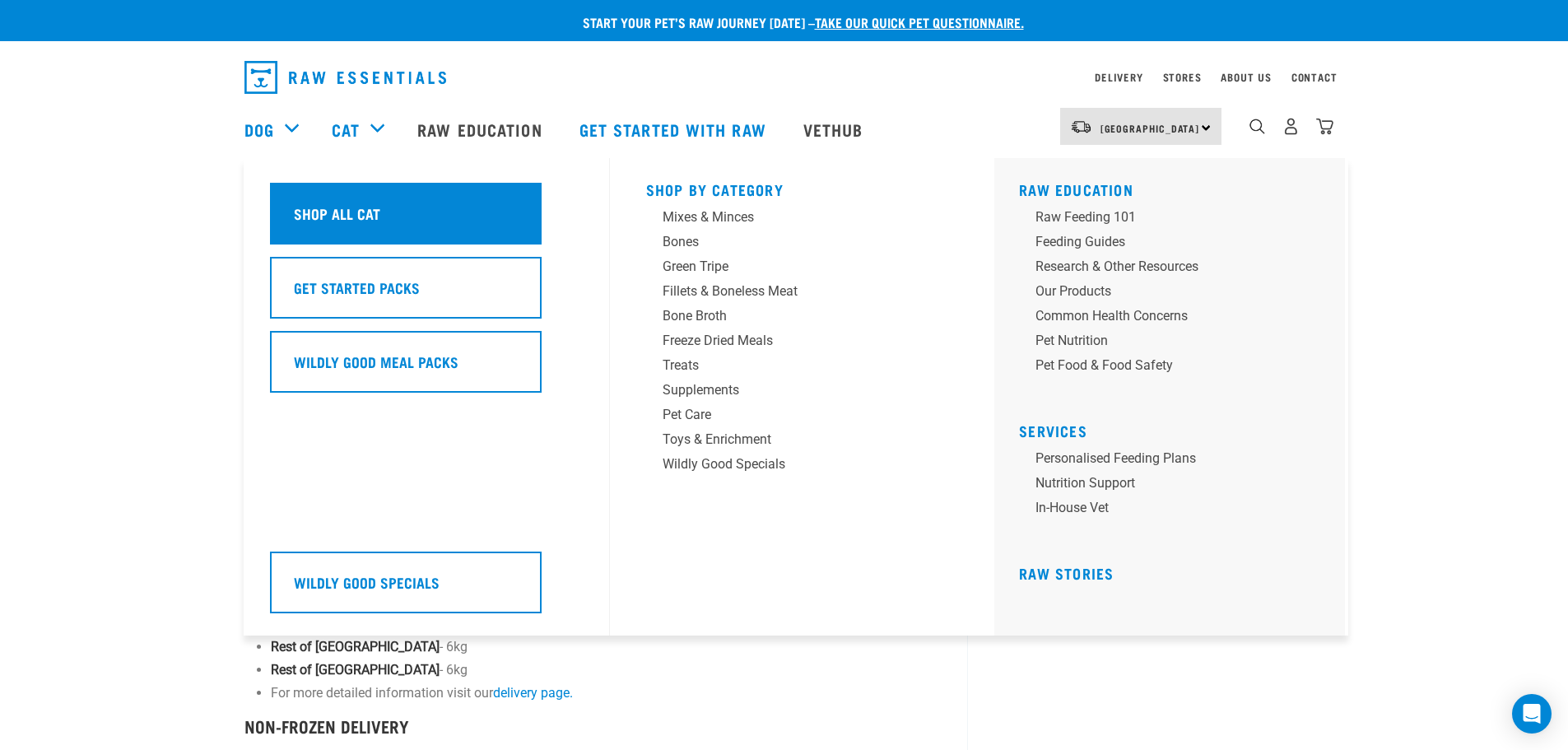
click at [347, 196] on div "Shop All Cat" at bounding box center [405, 214] width 272 height 62
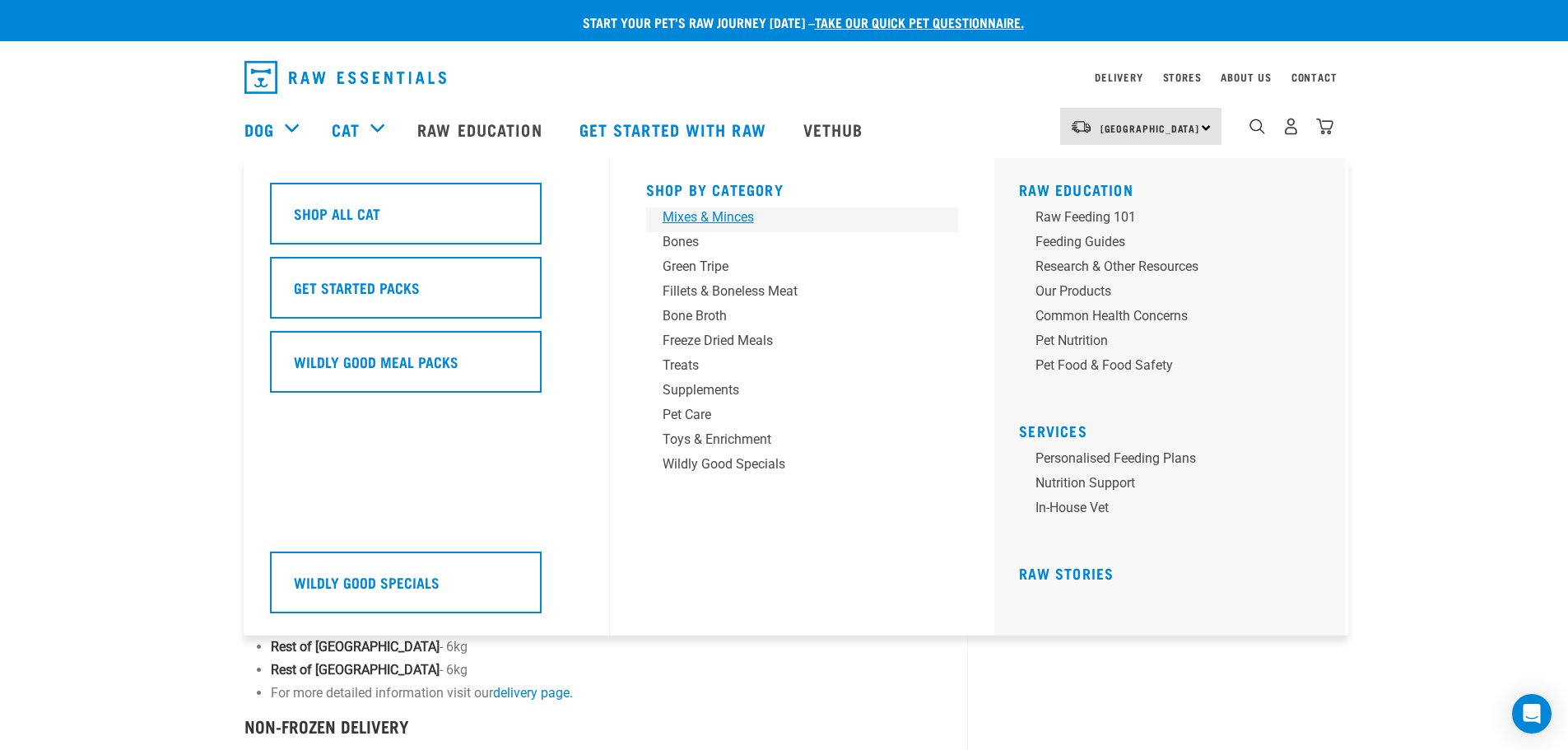
click at [690, 217] on div "Mixes & Minces" at bounding box center [791, 217] width 257 height 20
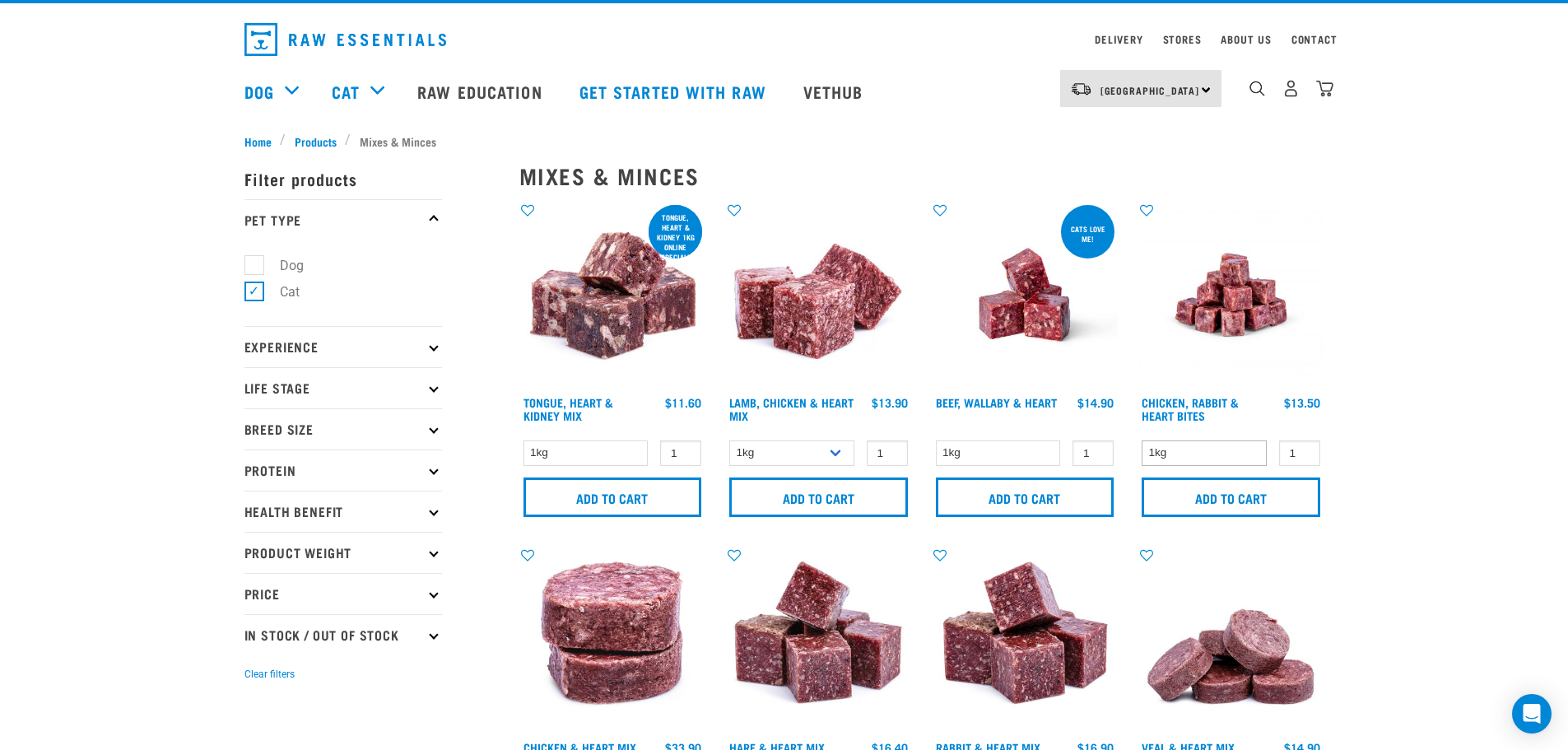
scroll to position [220, 0]
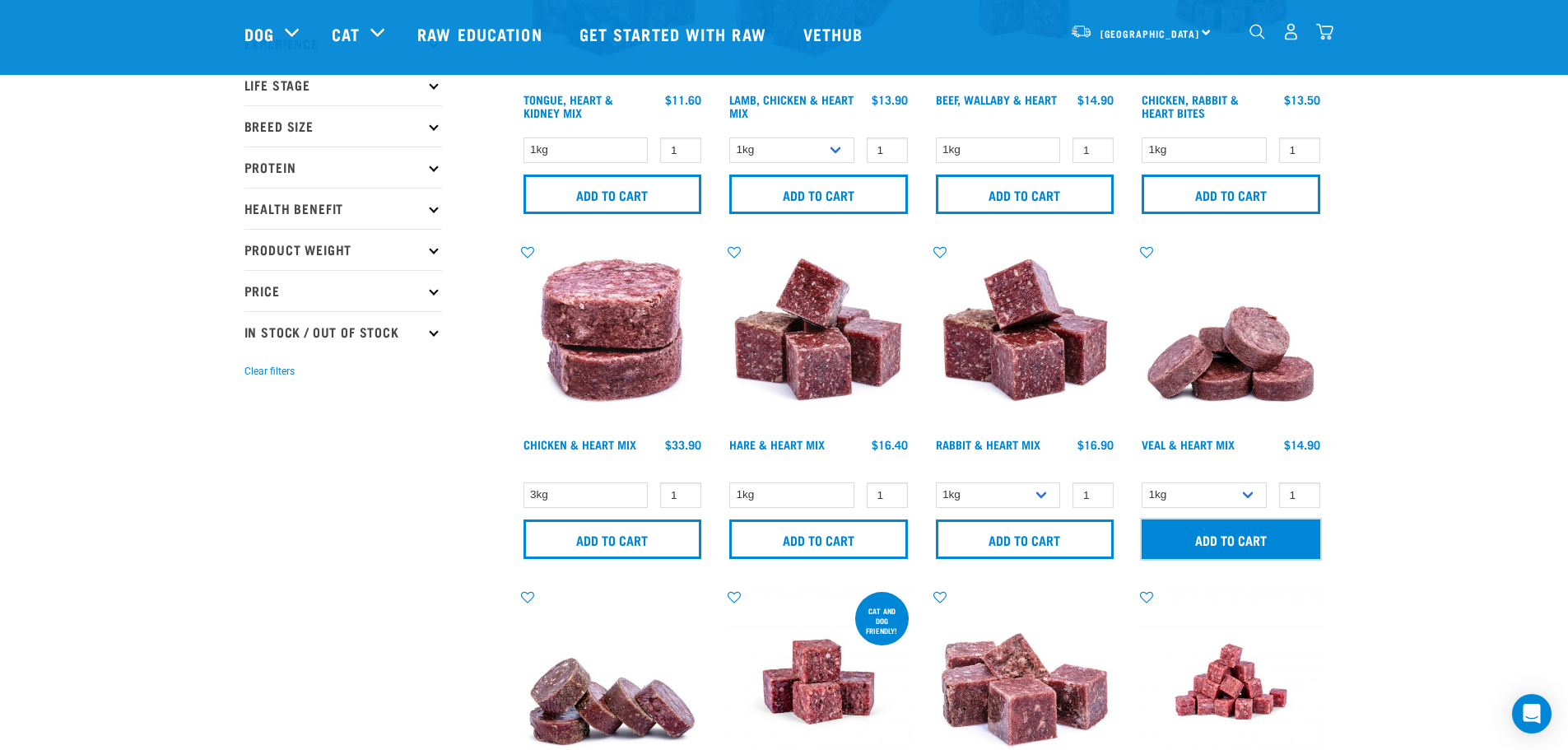
click at [1235, 526] on input "Add to cart" at bounding box center [1231, 538] width 179 height 39
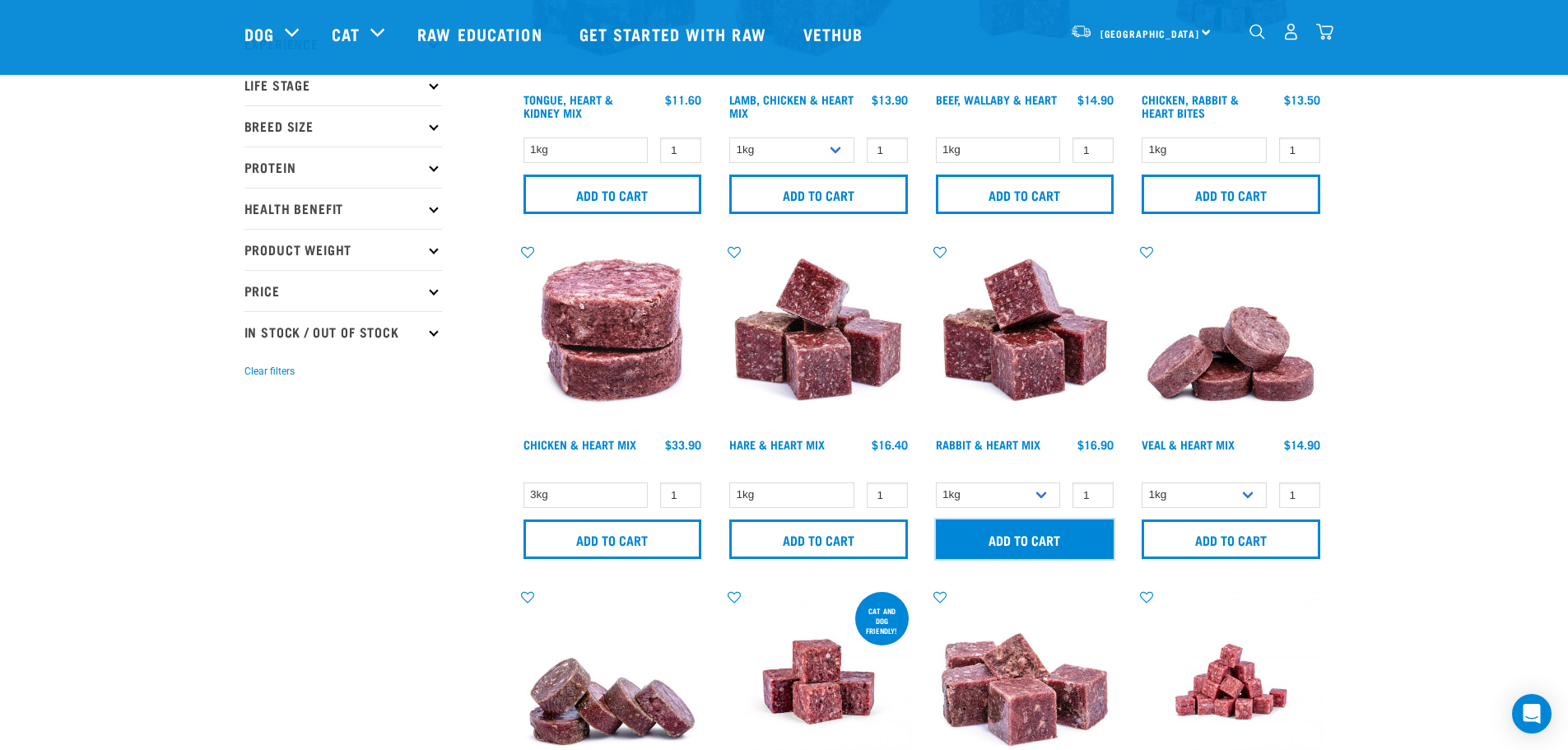
click at [1032, 550] on input "Add to cart" at bounding box center [1026, 538] width 179 height 39
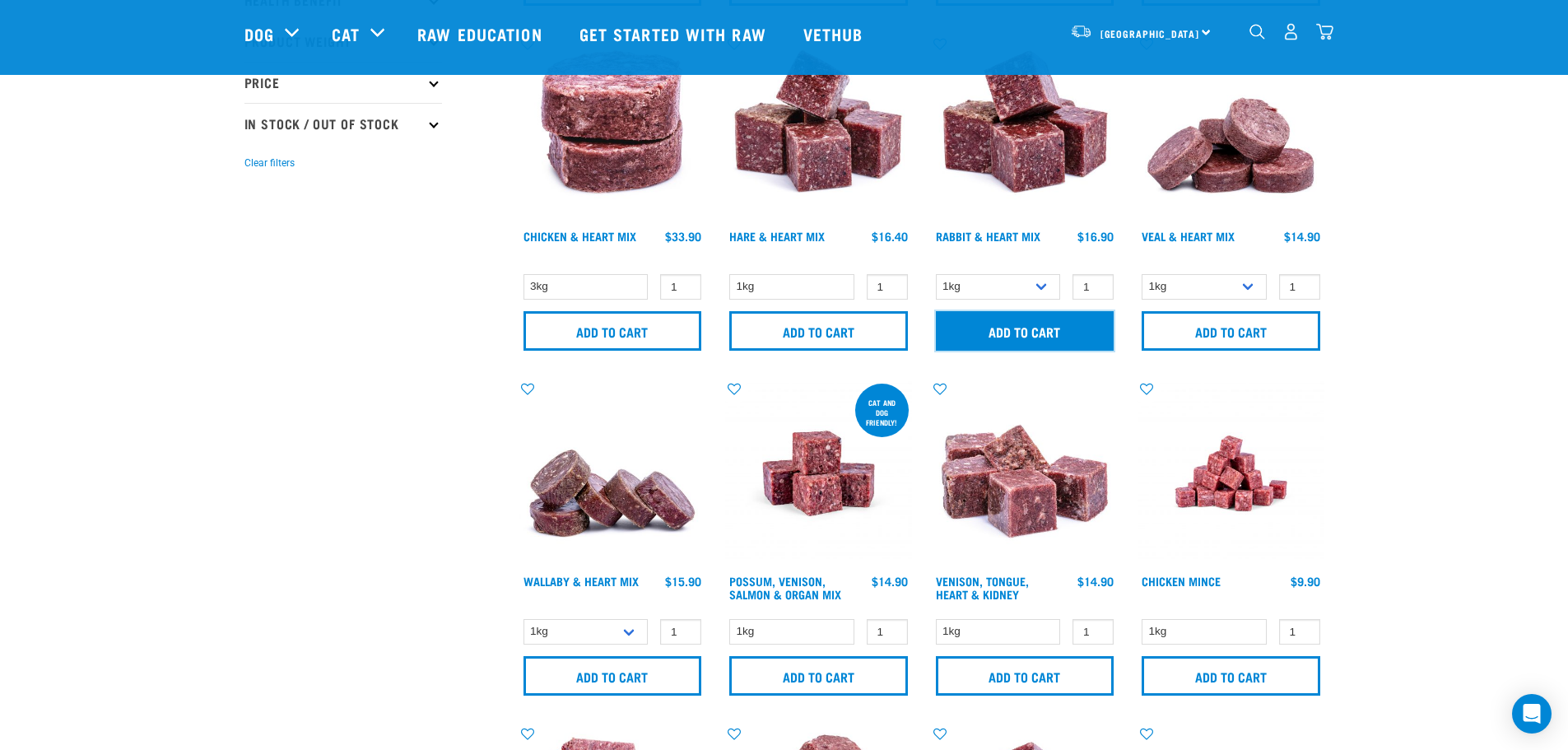
scroll to position [439, 0]
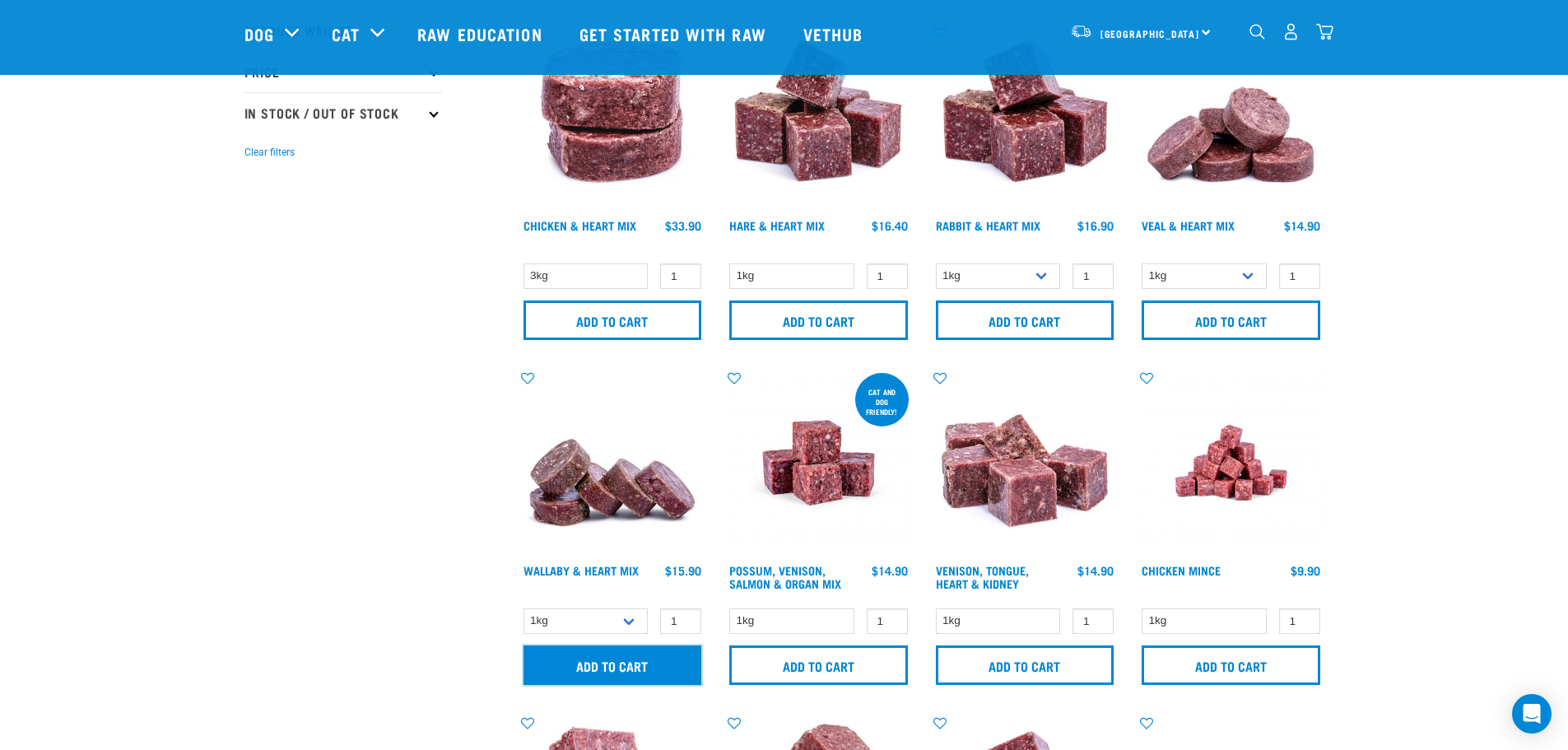
click at [613, 653] on input "Add to cart" at bounding box center [613, 665] width 179 height 39
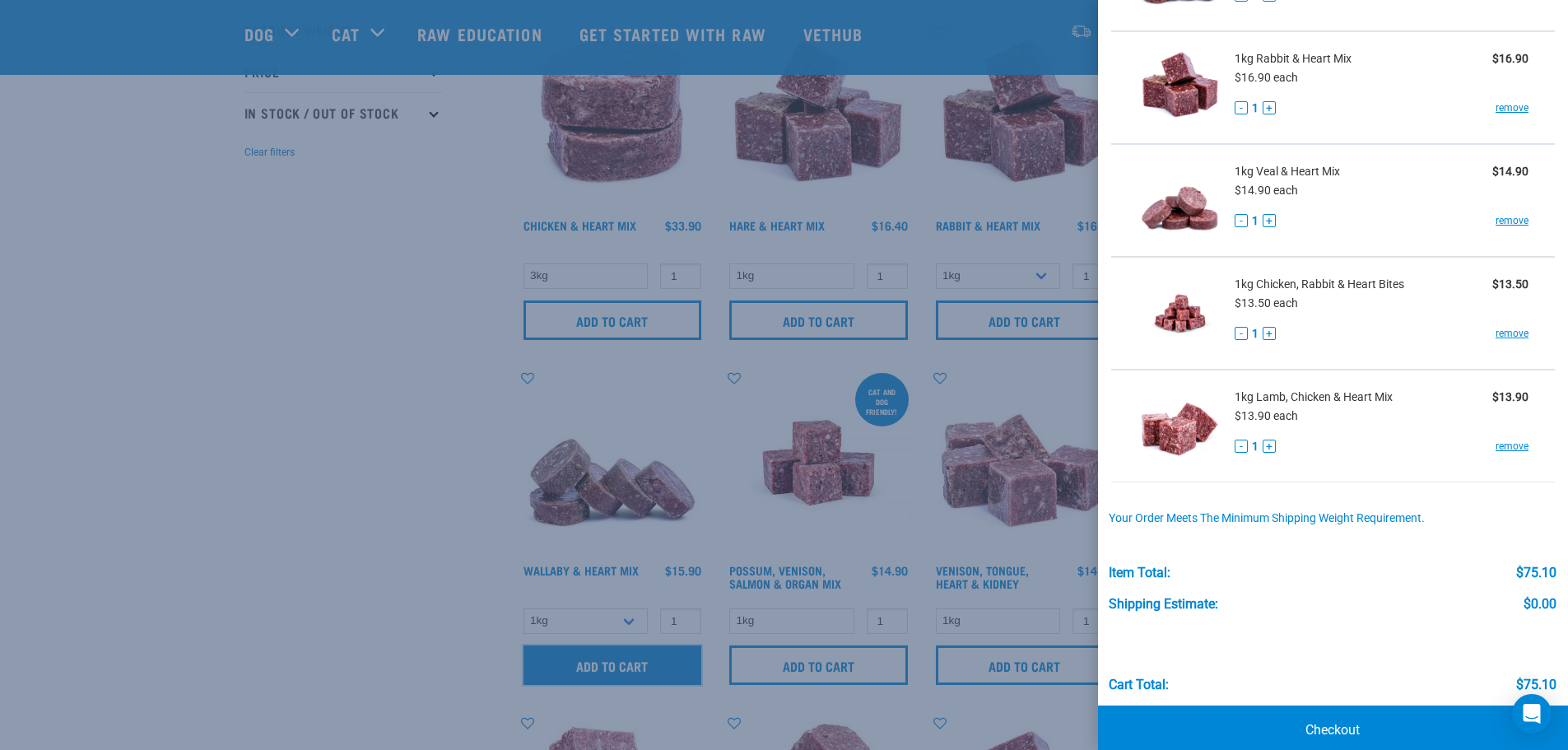
scroll to position [212, 0]
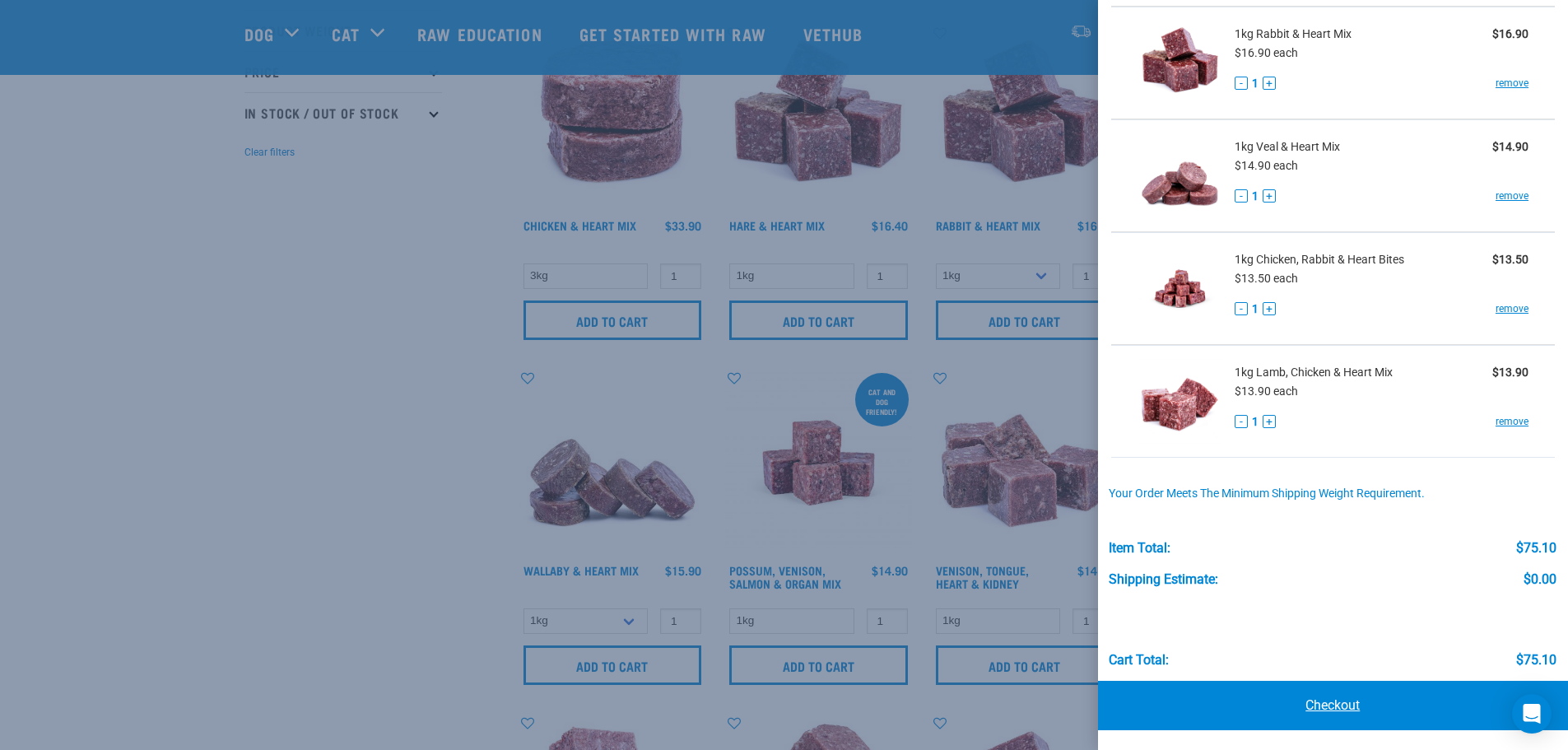
click at [1341, 699] on link "Checkout" at bounding box center [1333, 705] width 471 height 49
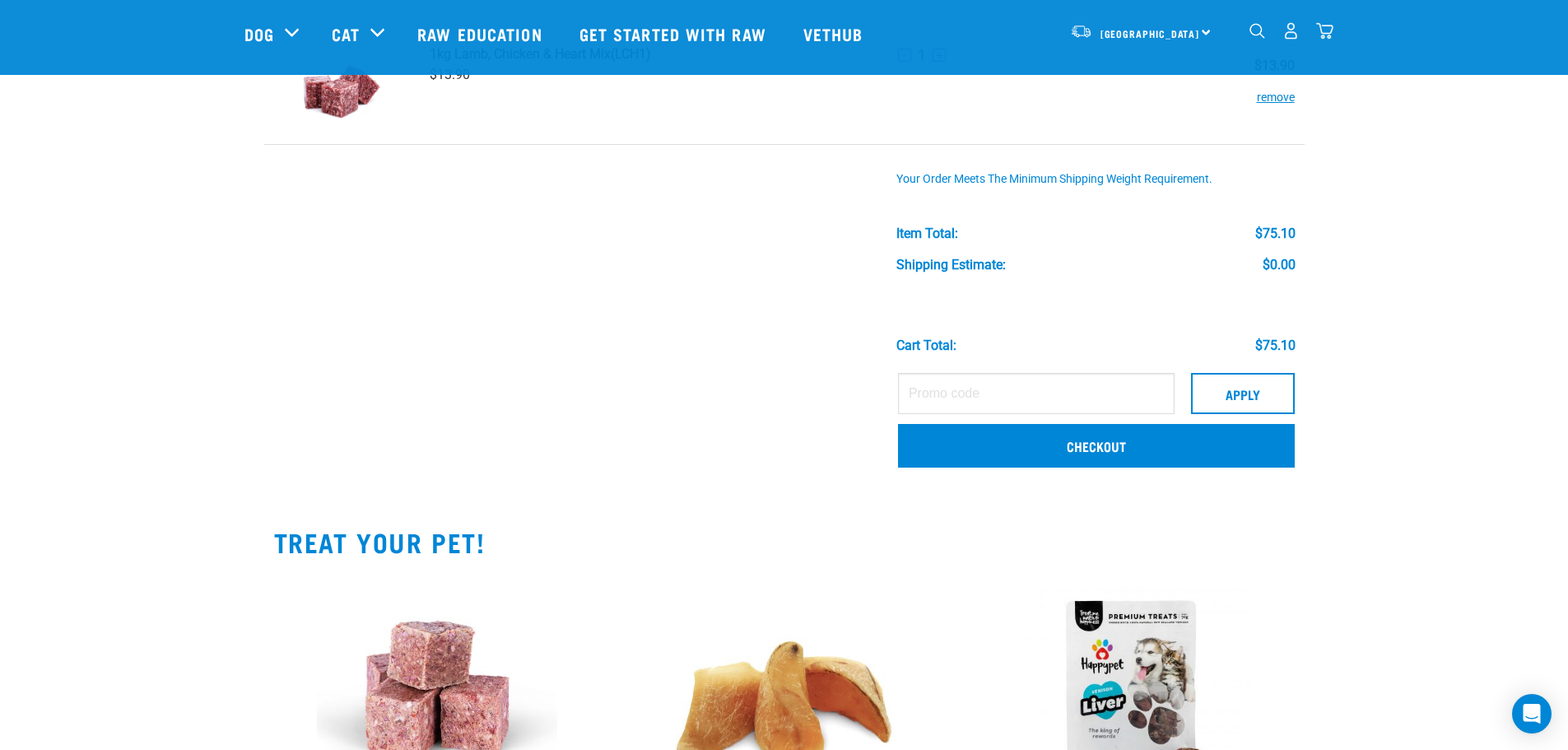
scroll to position [659, 0]
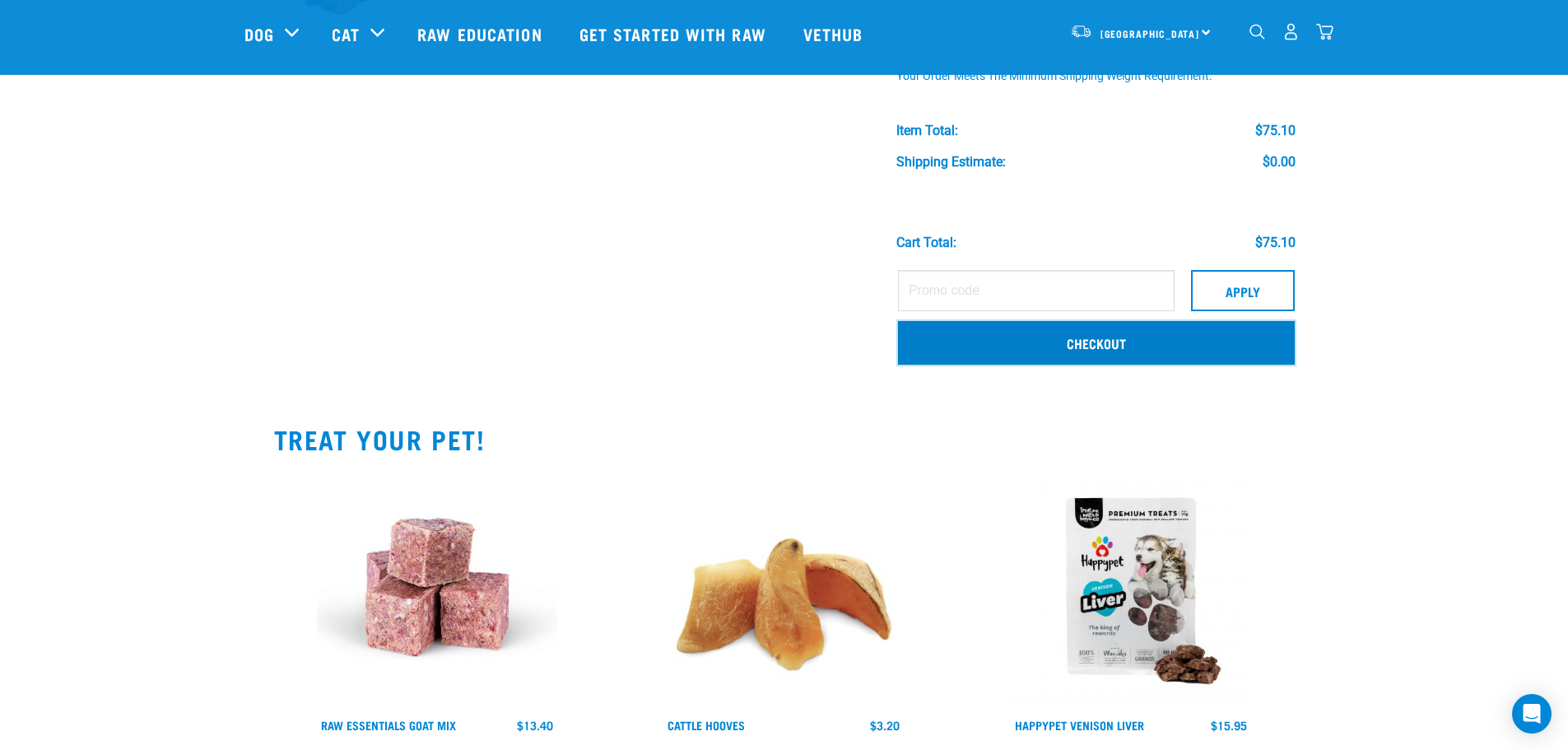
click at [1117, 354] on link "Checkout" at bounding box center [1096, 342] width 397 height 43
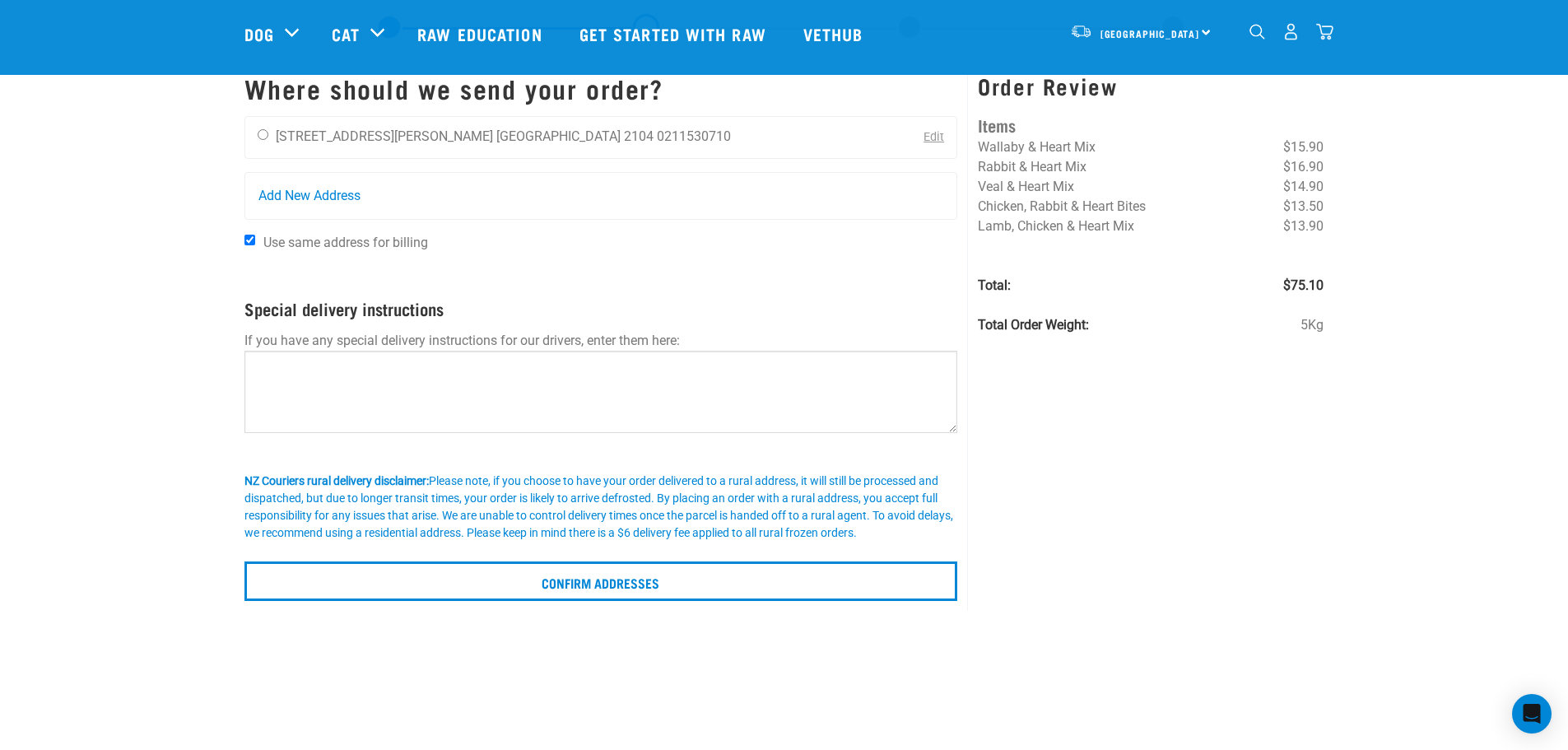
scroll to position [329, 0]
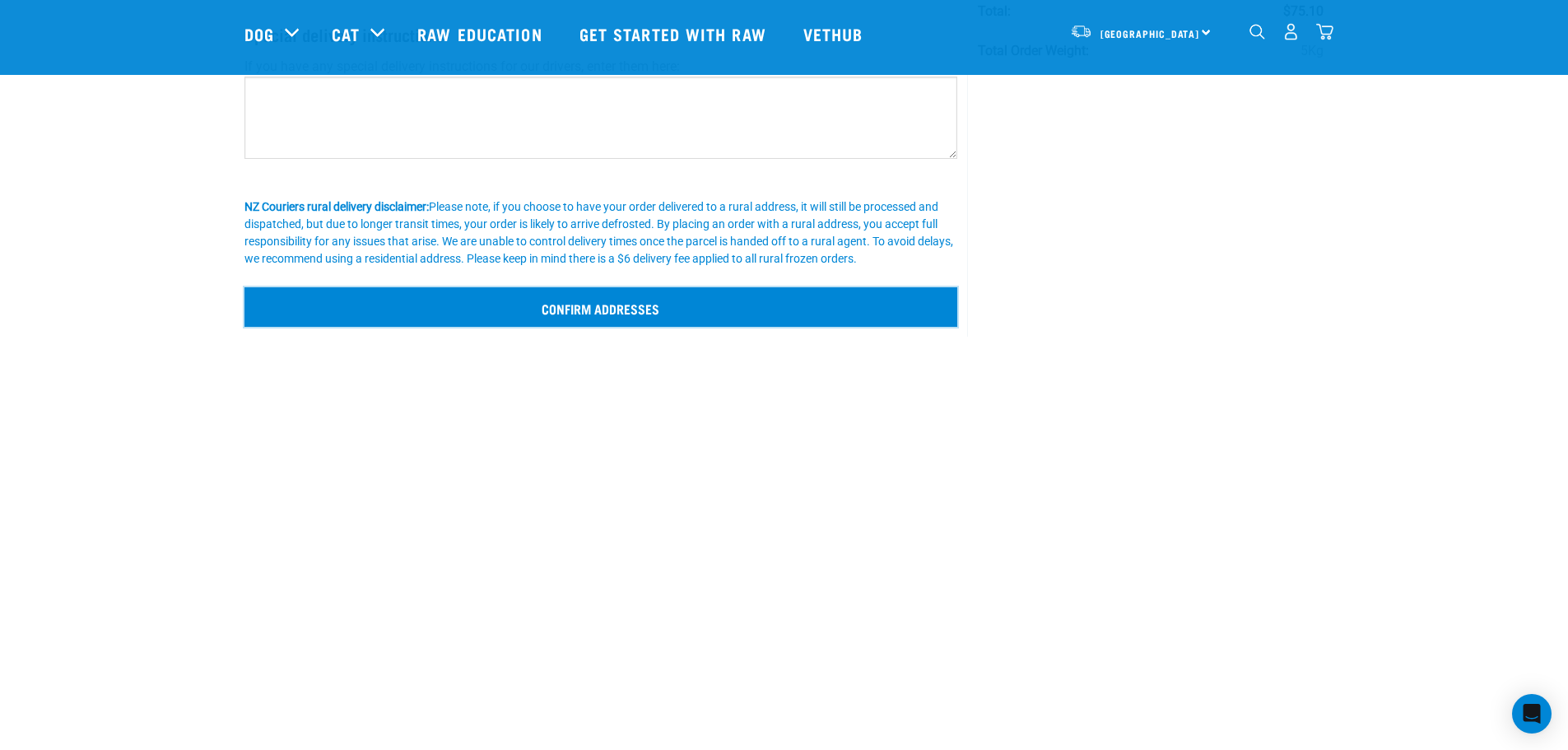
click at [680, 320] on input "Confirm addresses" at bounding box center [601, 307] width 714 height 39
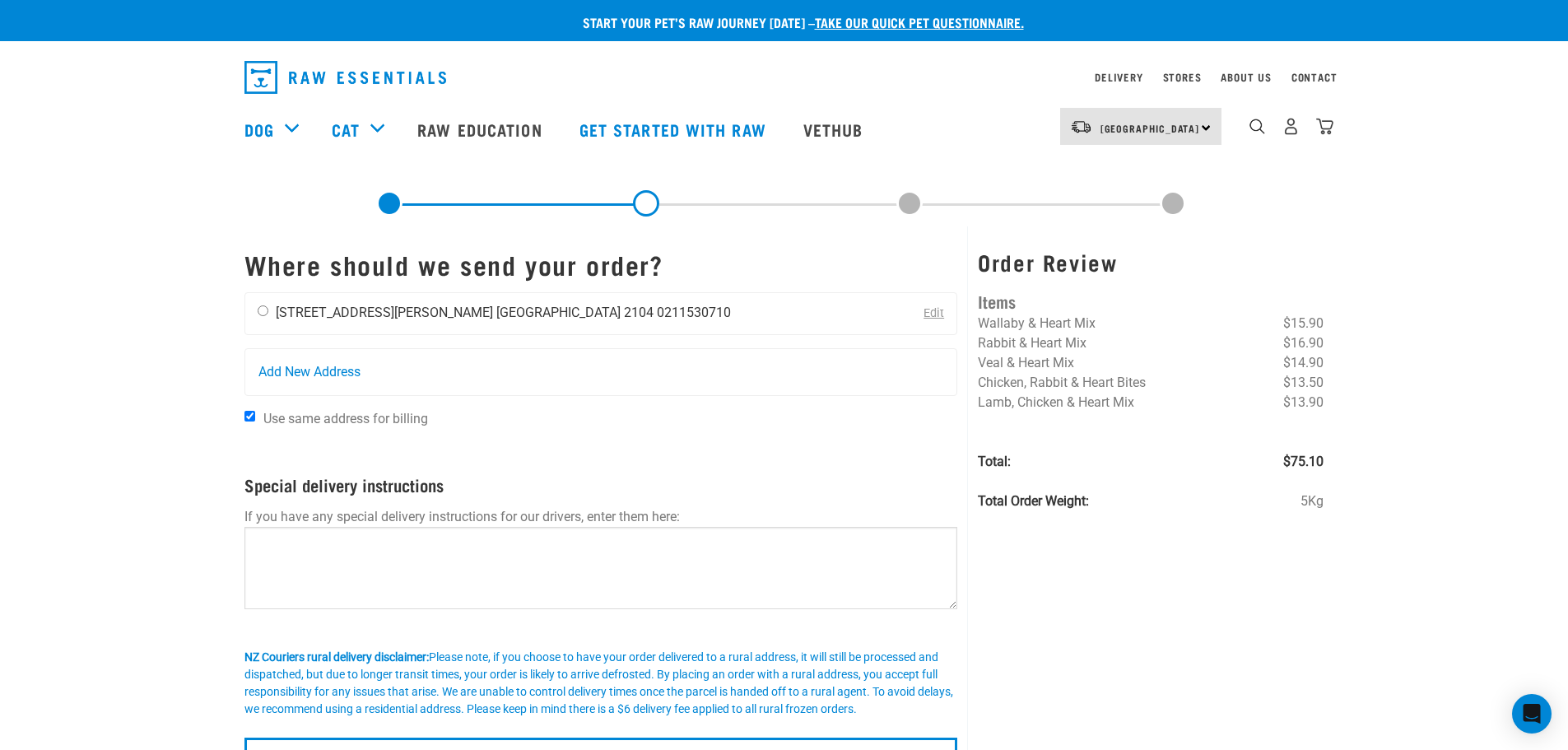
click at [257, 311] on input "radio" at bounding box center [262, 310] width 11 height 11
radio input "true"
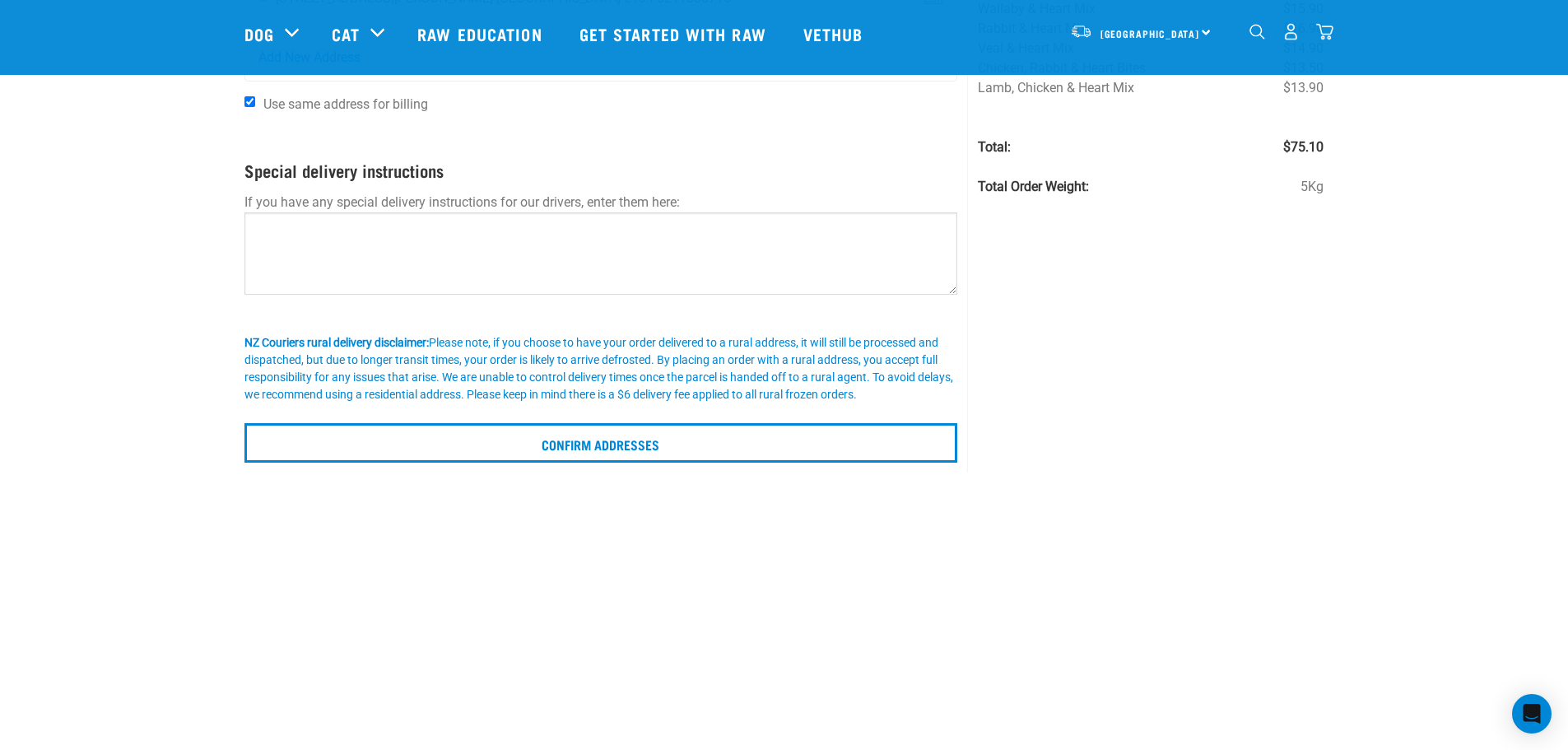
scroll to position [220, 0]
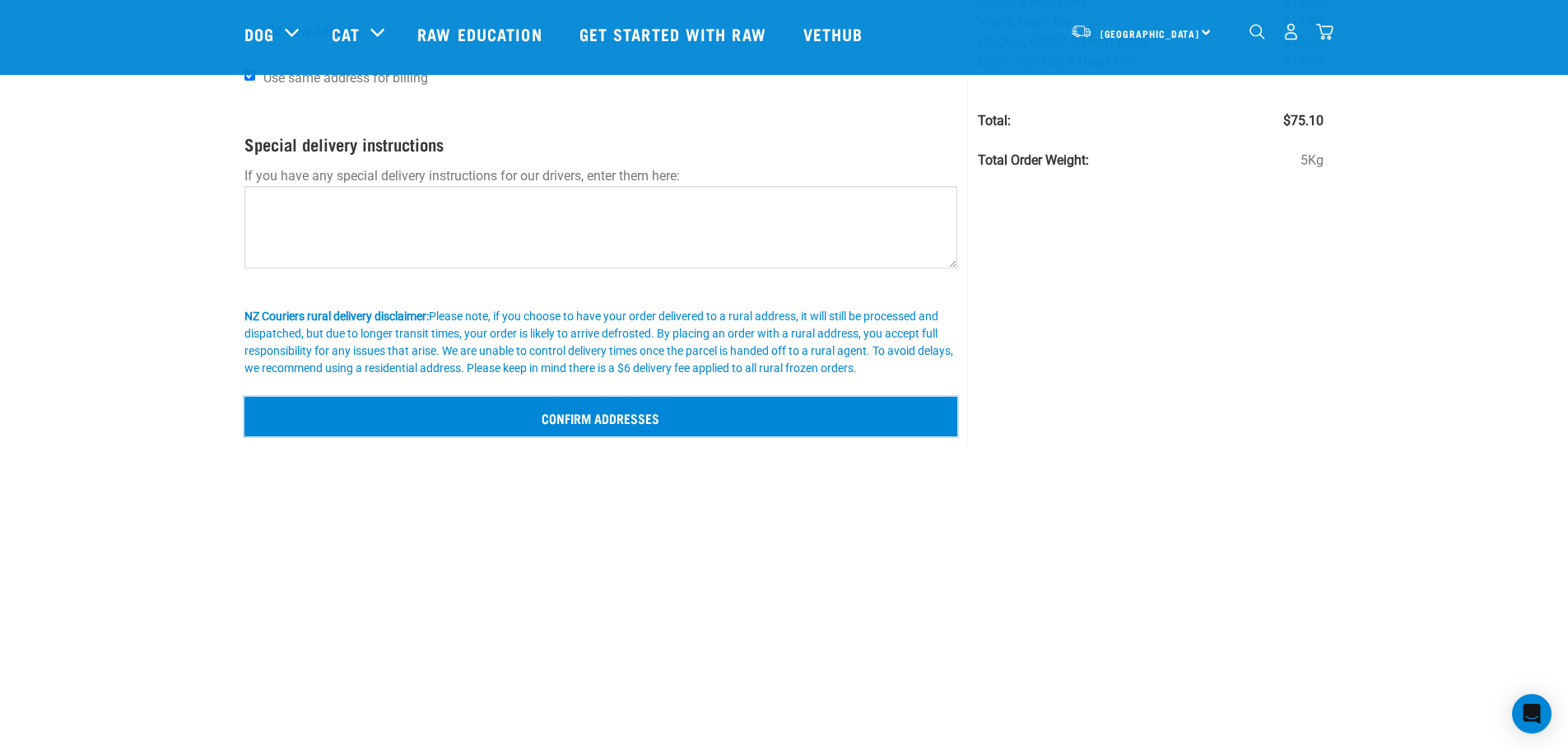
click at [624, 425] on input "Confirm addresses" at bounding box center [601, 416] width 714 height 39
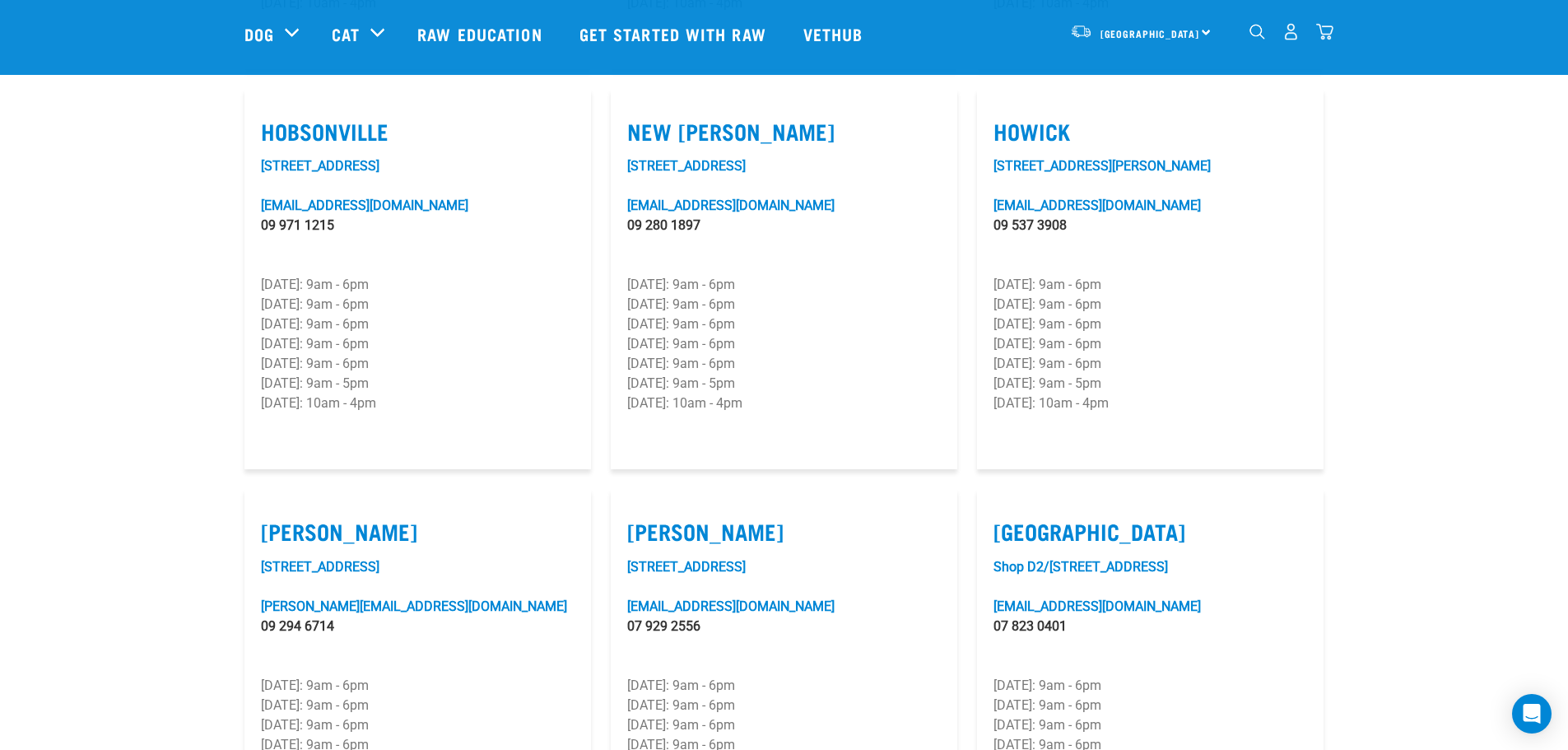
scroll to position [1318, 0]
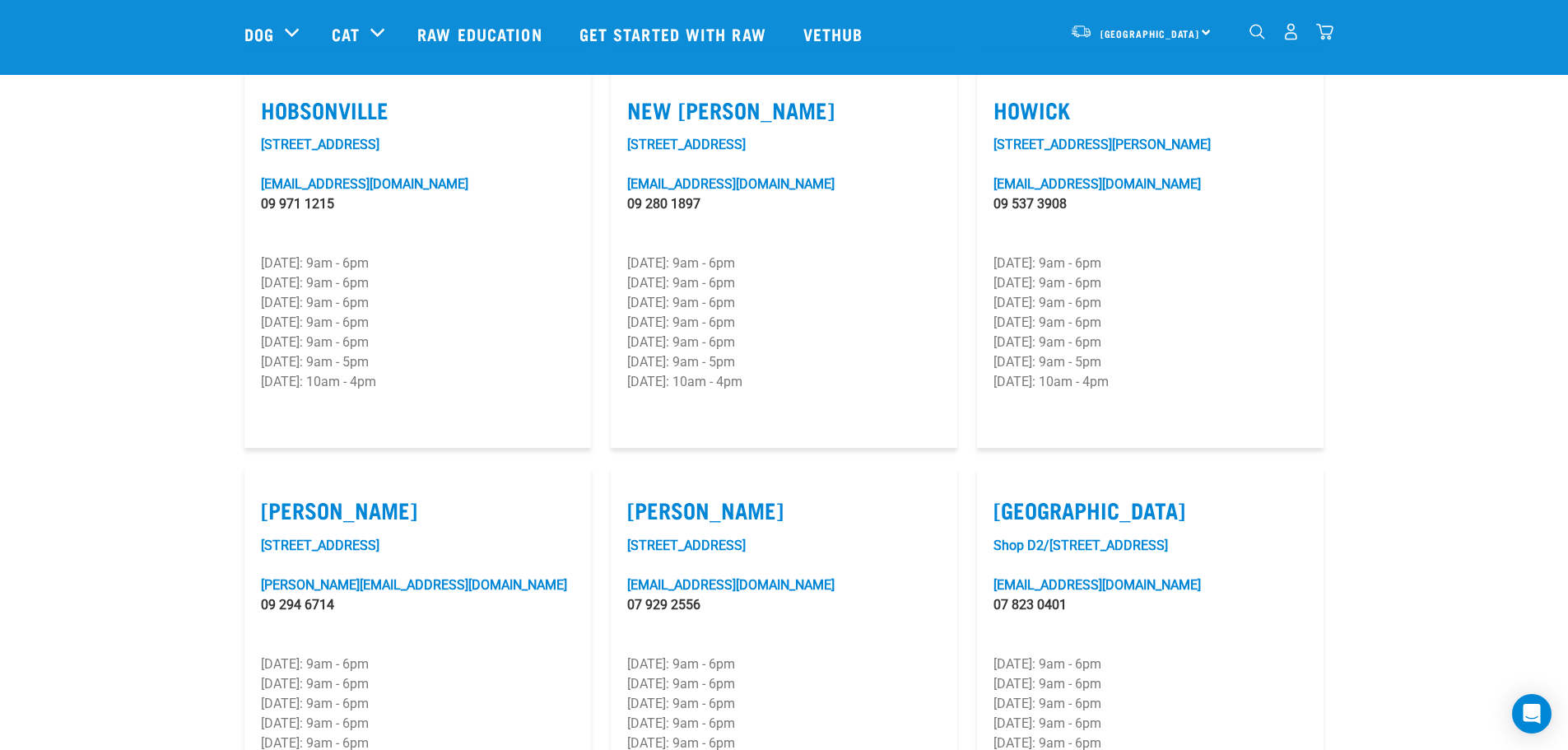
drag, startPoint x: 253, startPoint y: 459, endPoint x: 334, endPoint y: 474, distance: 82.4
click at [334, 474] on article "[PERSON_NAME] [STREET_ADDRESS] [PERSON_NAME][EMAIL_ADDRESS][DOMAIN_NAME] 09 294…" at bounding box center [417, 658] width 347 height 381
click at [76, 470] on section "[PERSON_NAME] [STREET_ADDRESS][EMAIL_ADDRESS][DOMAIN_NAME] 09 974 5665 [DATE]: …" at bounding box center [784, 445] width 1568 height 2429
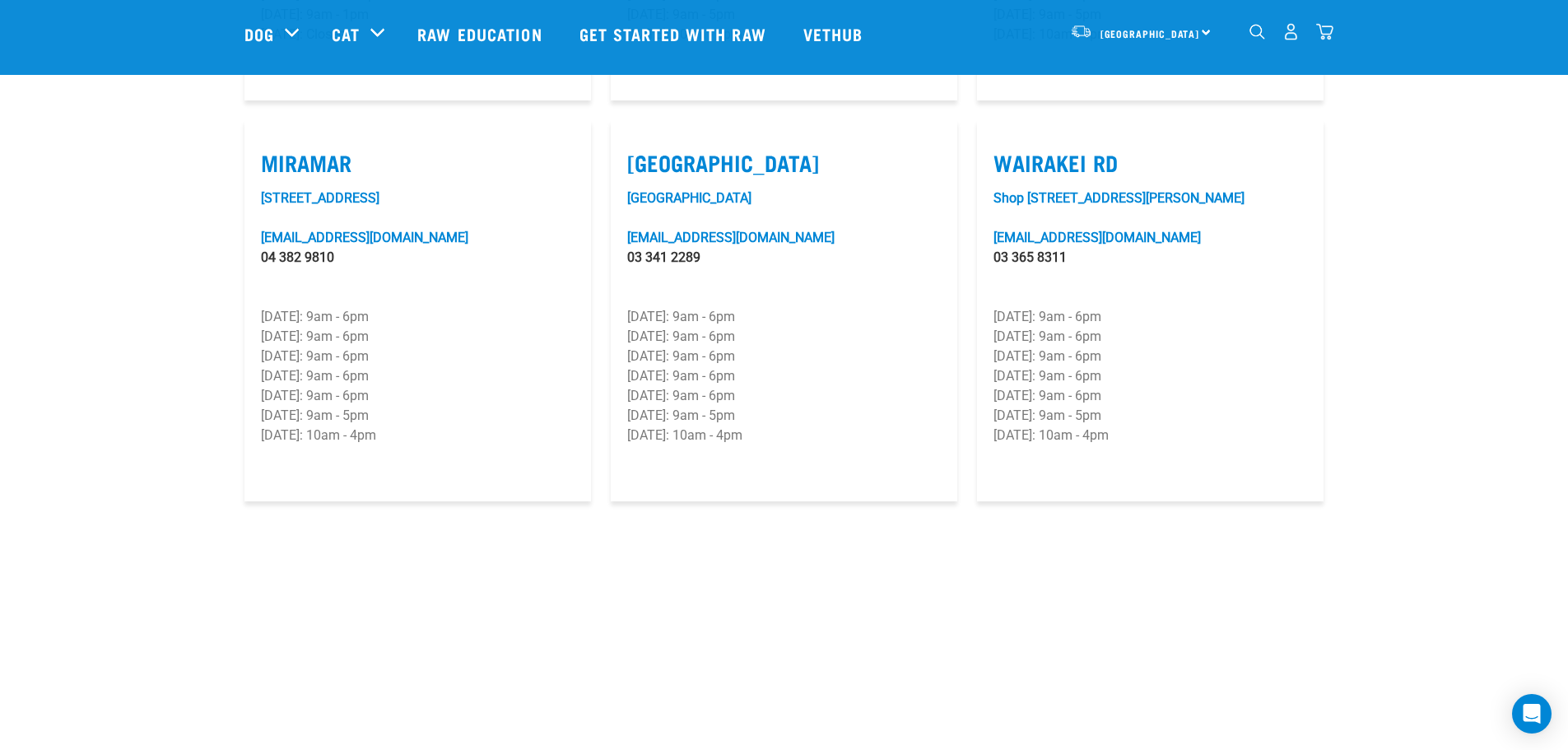
scroll to position [2525, 0]
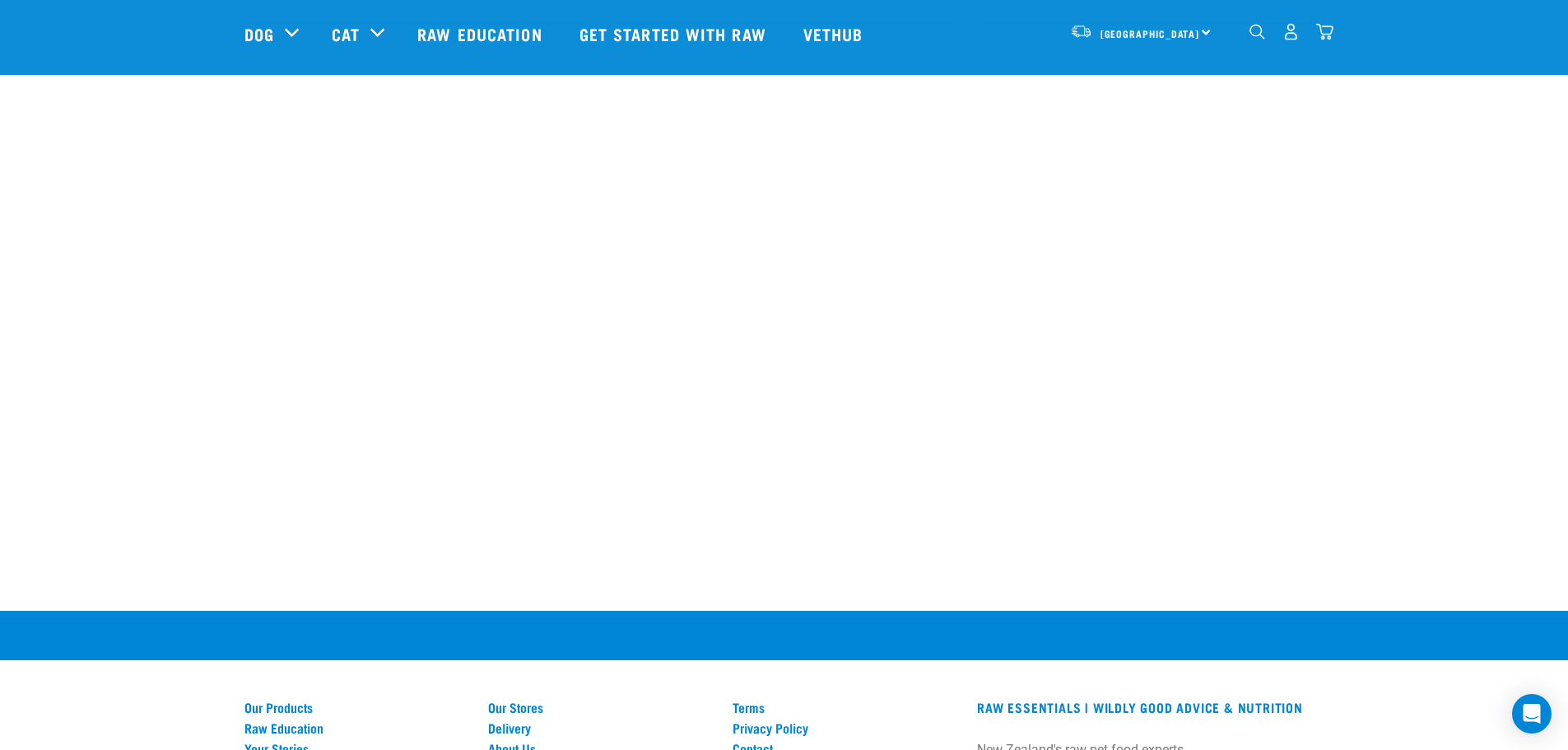
scroll to position [2964, 0]
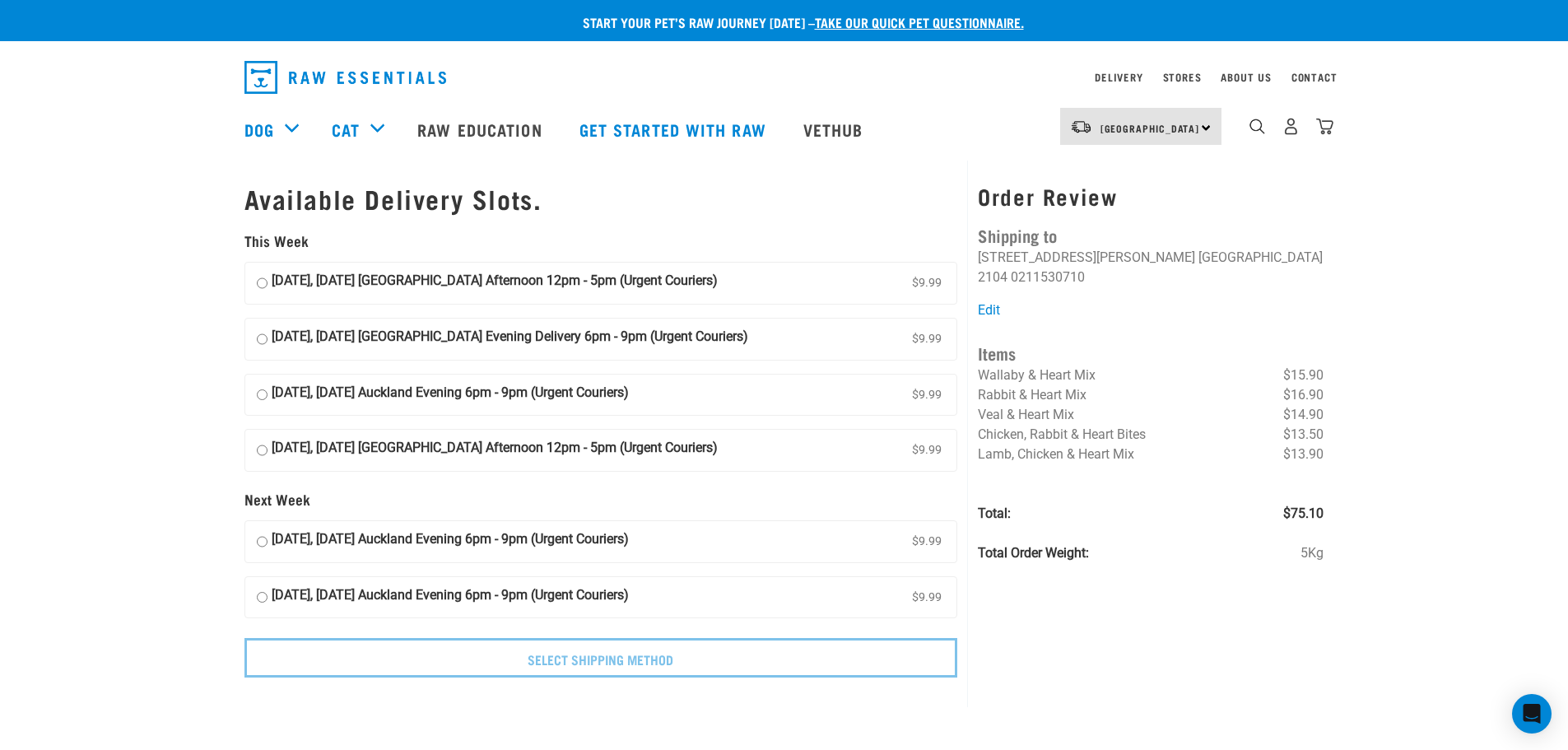
click at [1361, 393] on div "Start your pet’s raw journey [DATE] – take our quick pet questionnaire. Deliver…" at bounding box center [784, 349] width 1568 height 697
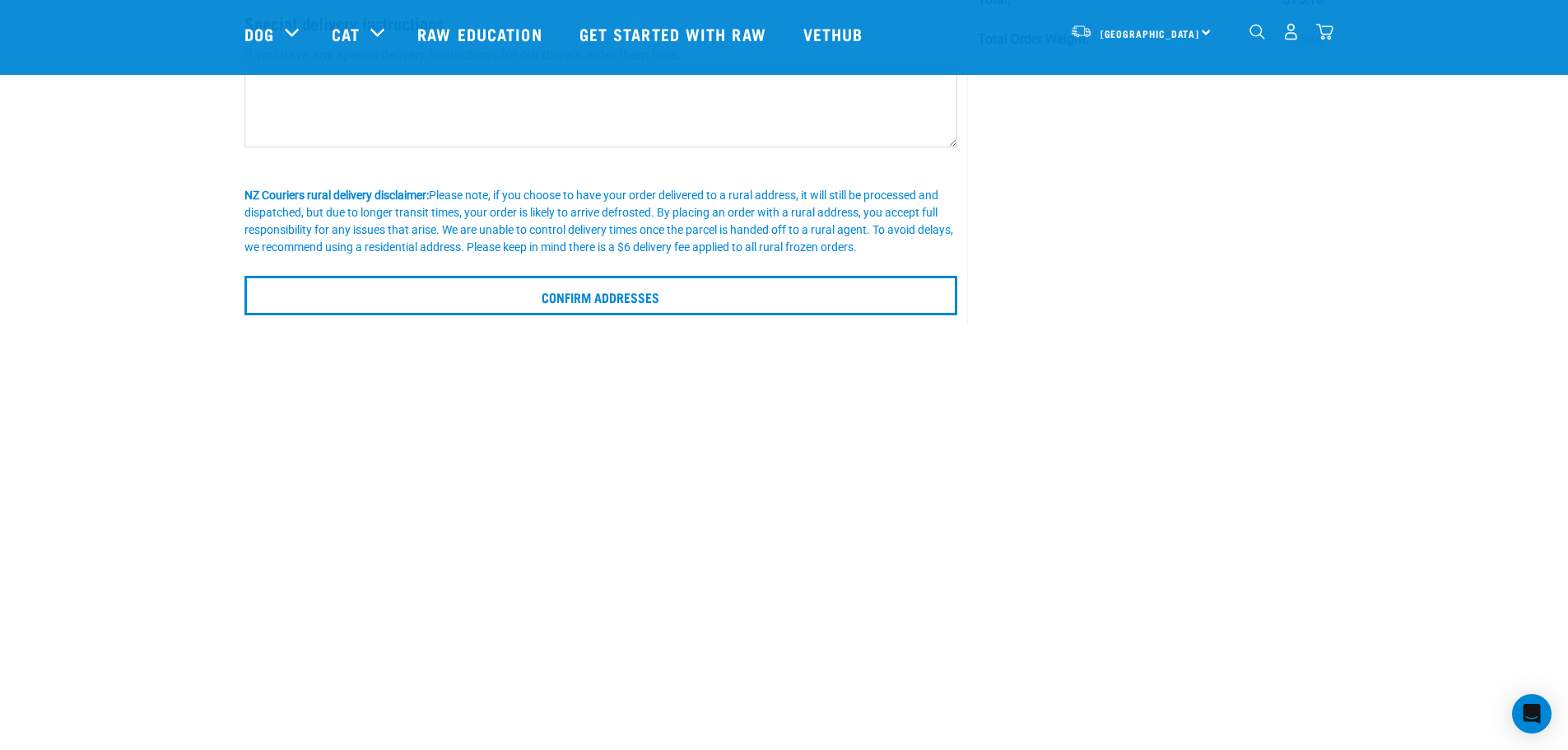
scroll to position [341, 0]
click at [1315, 310] on div "Order Review Items Wallaby & Heart Mix $15.90 Rabbit & Heart Mix $16.90 Veal & …" at bounding box center [1150, 44] width 366 height 561
drag, startPoint x: 1334, startPoint y: 324, endPoint x: 1331, endPoint y: 314, distance: 10.4
